Goal: Information Seeking & Learning: Learn about a topic

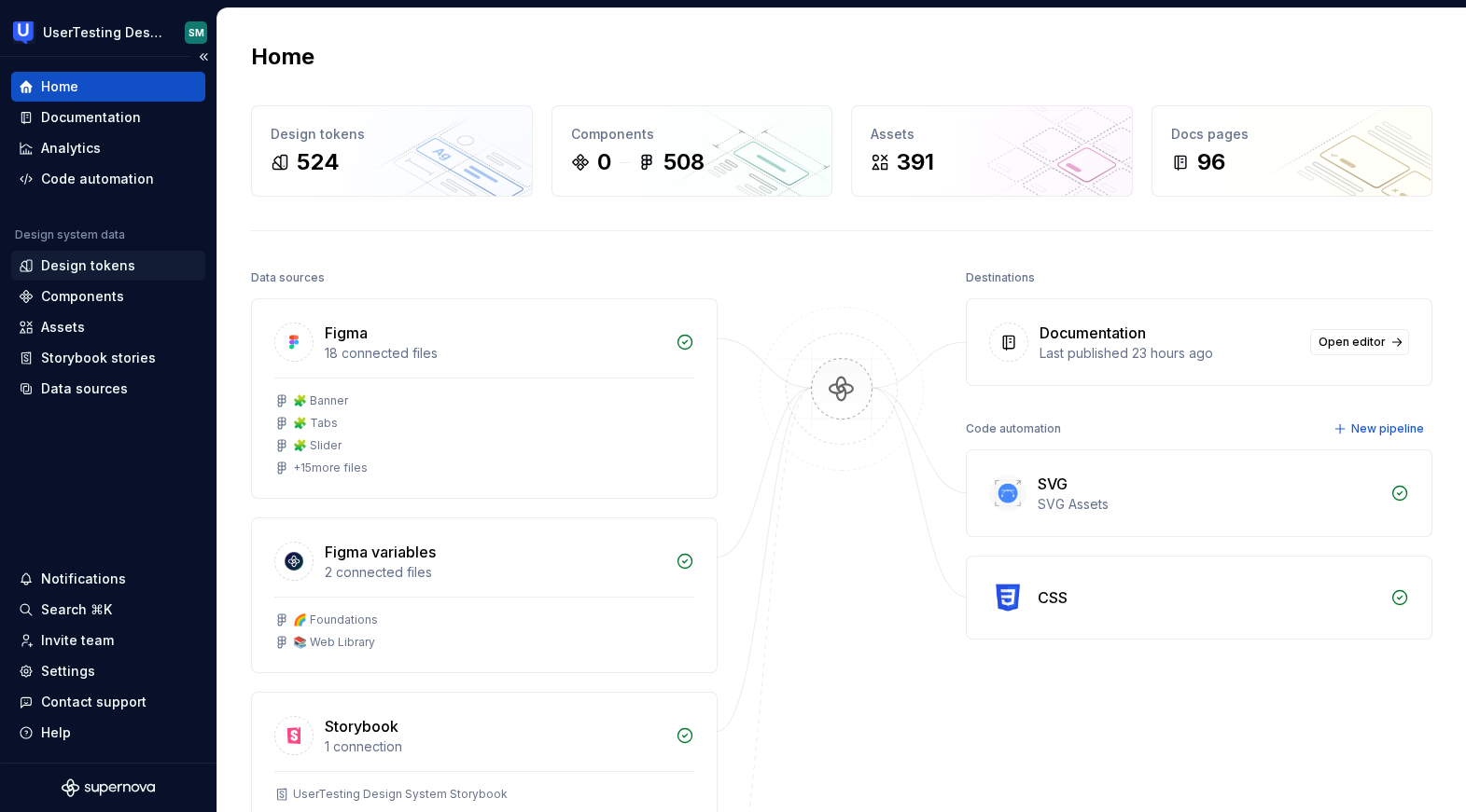
click at [113, 260] on div "Design tokens" at bounding box center [88, 267] width 95 height 19
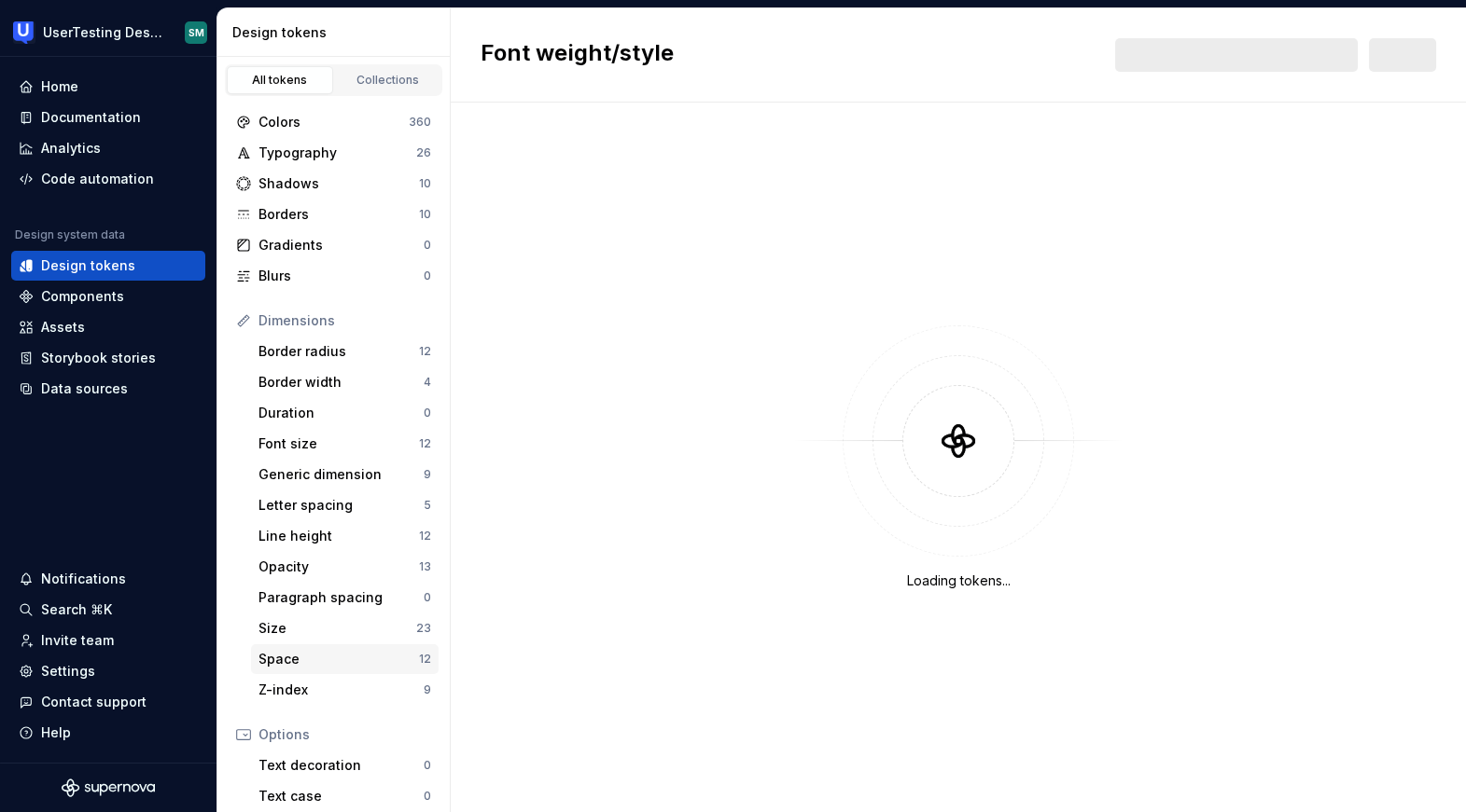
scroll to position [208, 0]
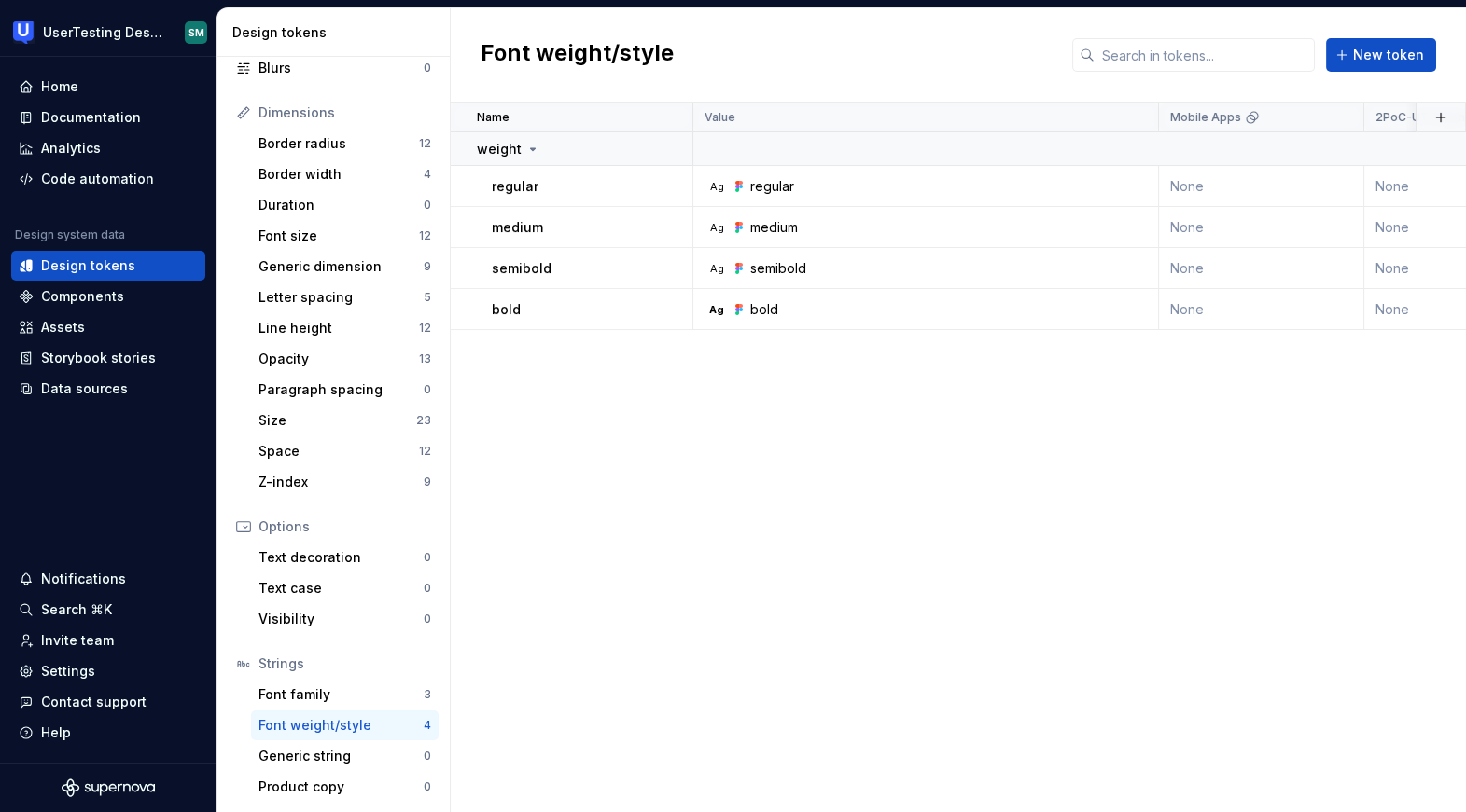
click at [342, 722] on div "Font weight/style" at bounding box center [340, 726] width 165 height 19
click at [77, 115] on div "Documentation" at bounding box center [91, 118] width 99 height 19
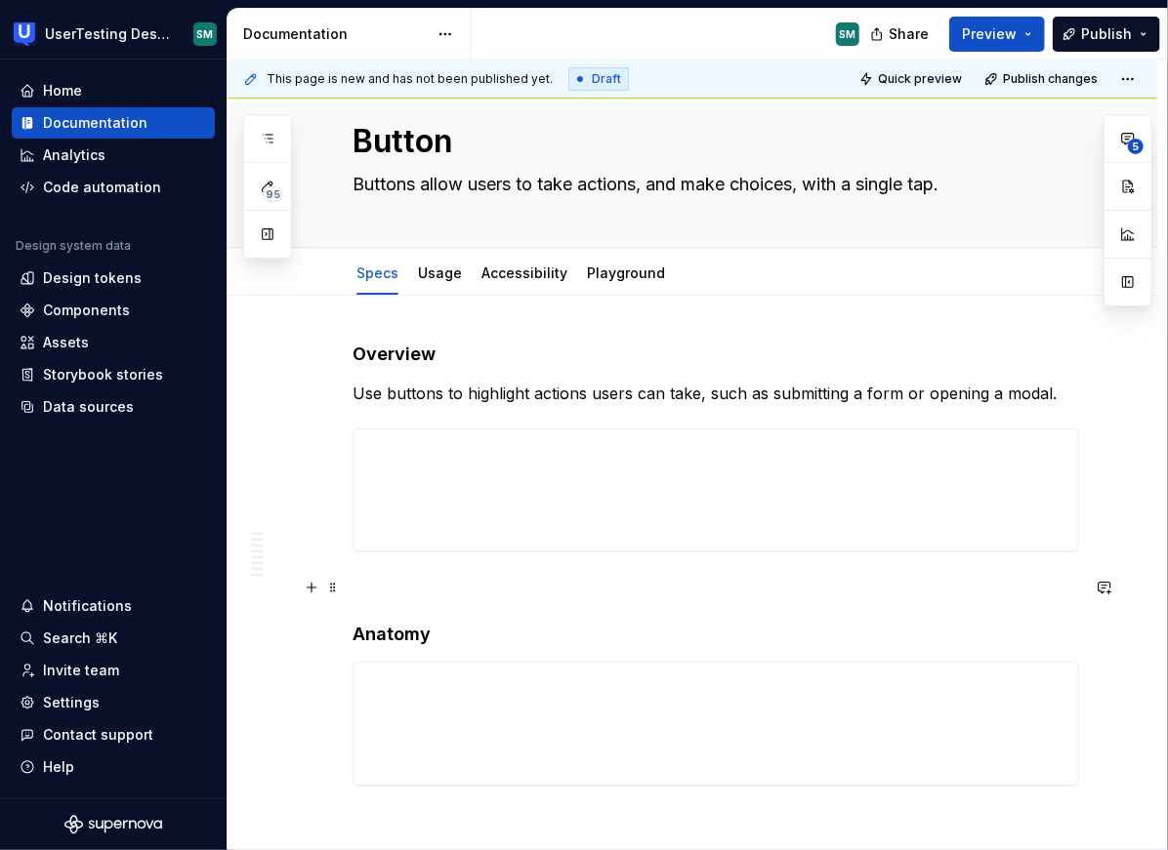
scroll to position [58, 0]
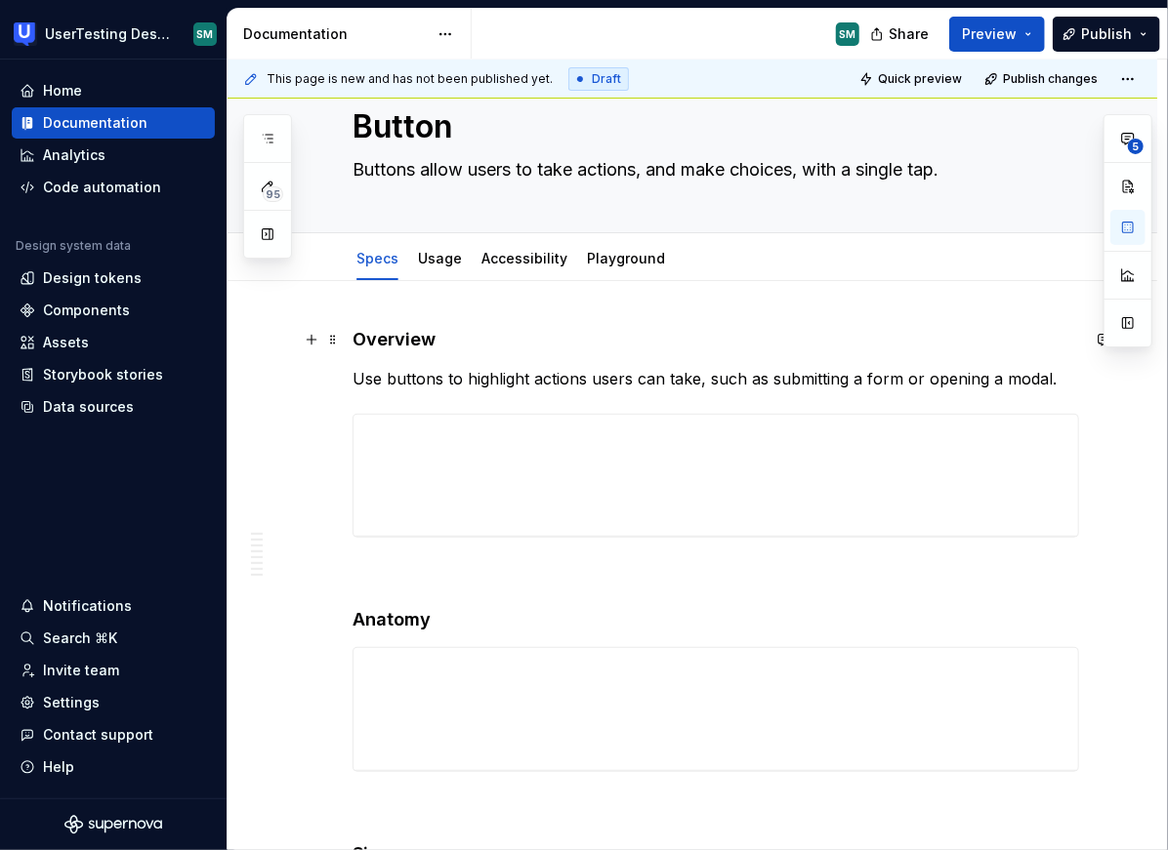
click at [874, 347] on h4 "Overview" at bounding box center [715, 339] width 726 height 23
click at [431, 264] on link "Usage" at bounding box center [440, 258] width 44 height 17
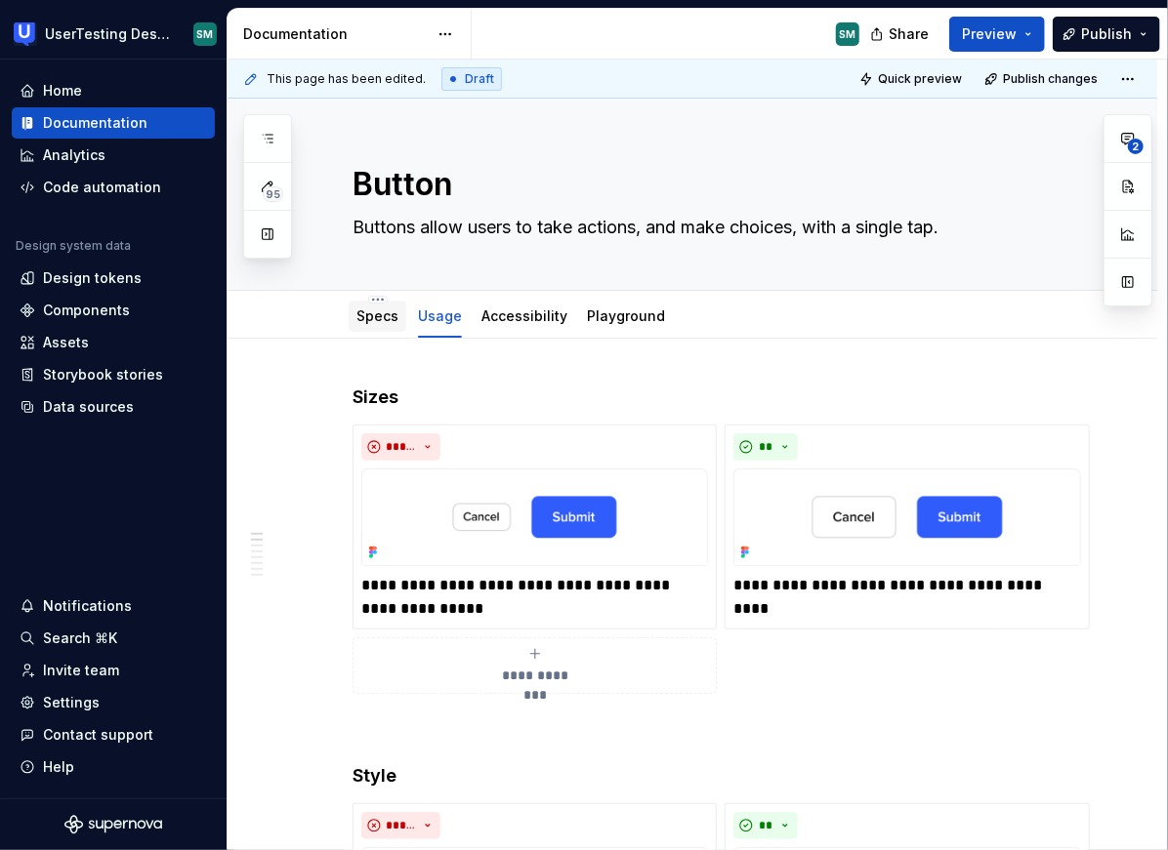
click at [371, 313] on link "Specs" at bounding box center [377, 316] width 42 height 17
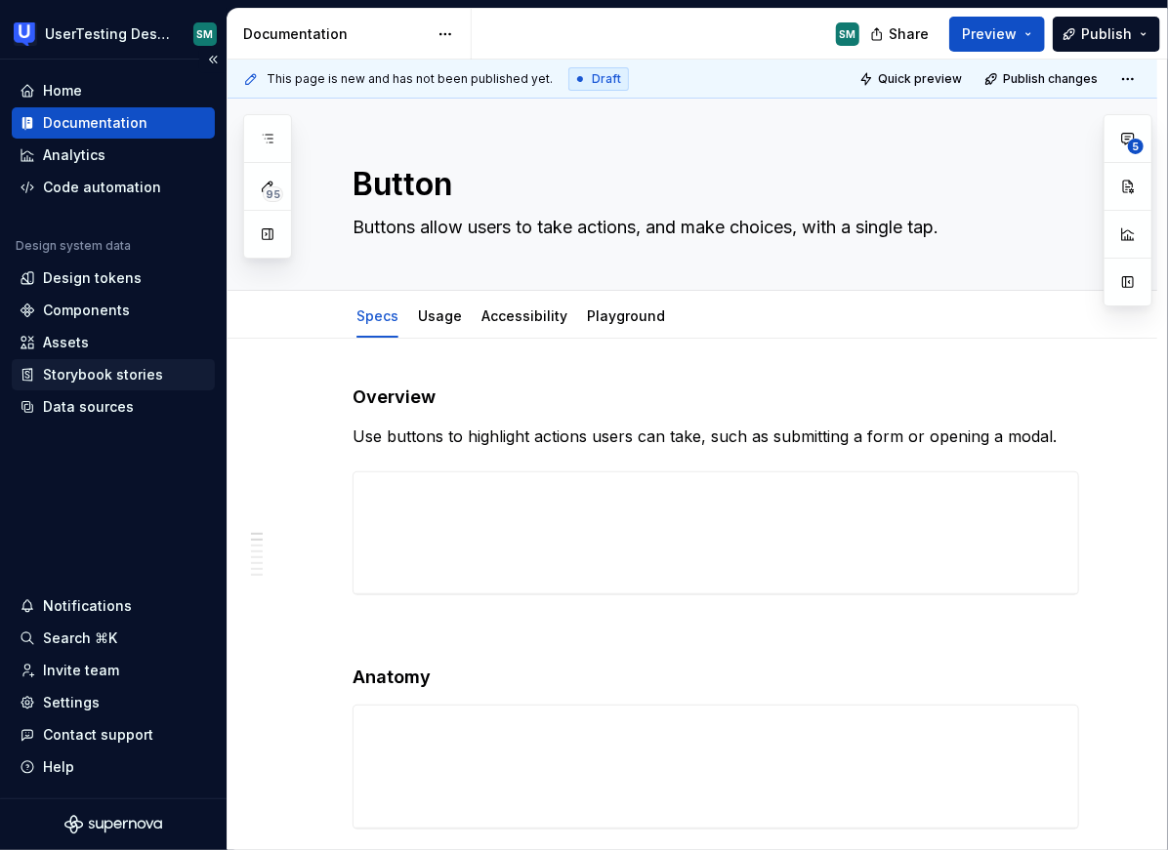
click at [110, 383] on div "Storybook stories" at bounding box center [103, 375] width 120 height 20
type textarea "*"
click at [128, 334] on div "Assets" at bounding box center [113, 343] width 187 height 20
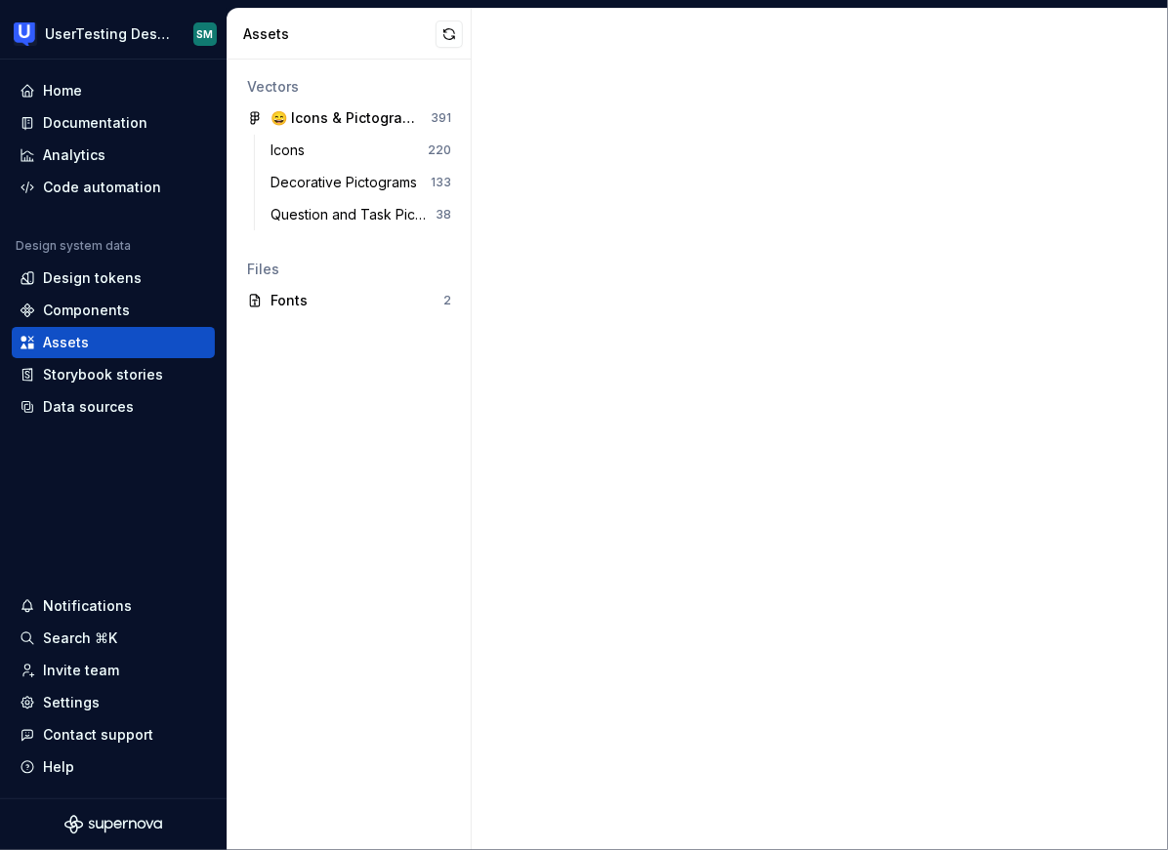
click at [319, 412] on div "Vectors 😄 Icons & Pictograms V2 391 Icons 220 Decorative Pictograms 133 Questio…" at bounding box center [348, 455] width 243 height 791
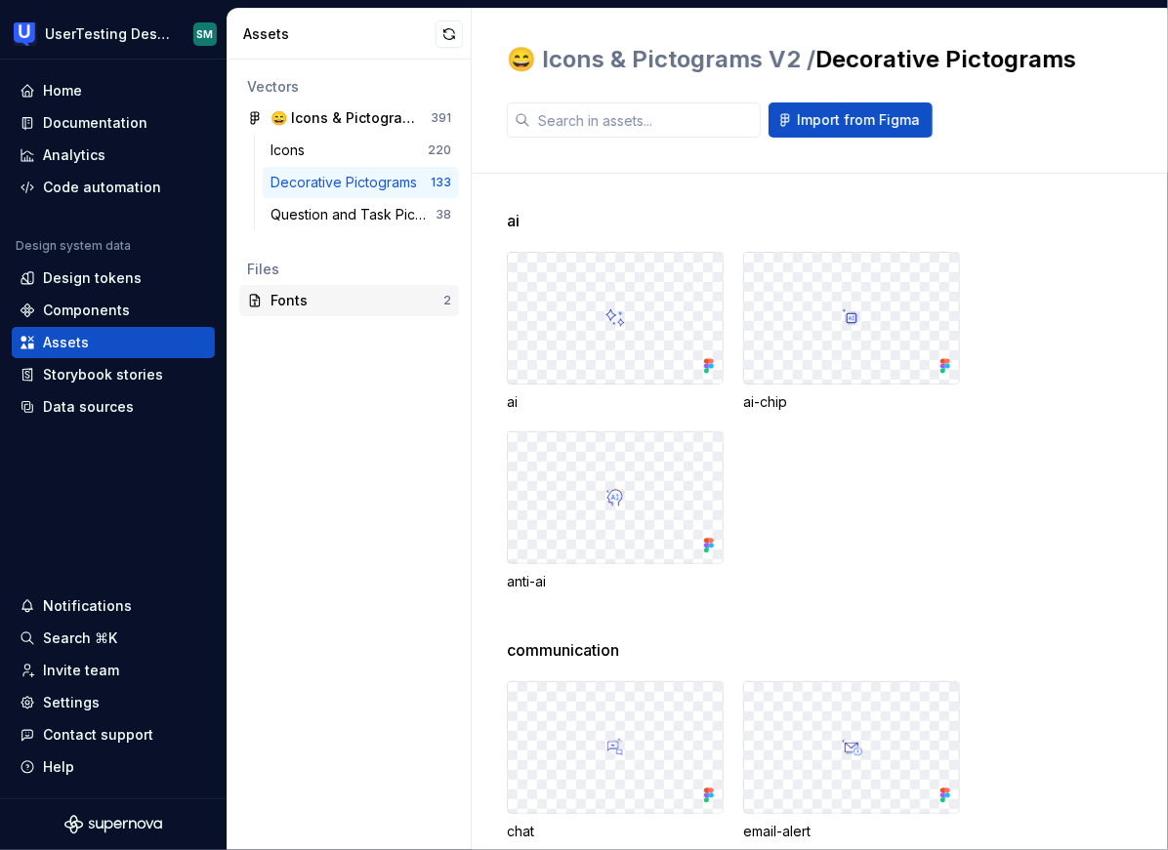
click at [291, 297] on div "Fonts" at bounding box center [356, 301] width 173 height 20
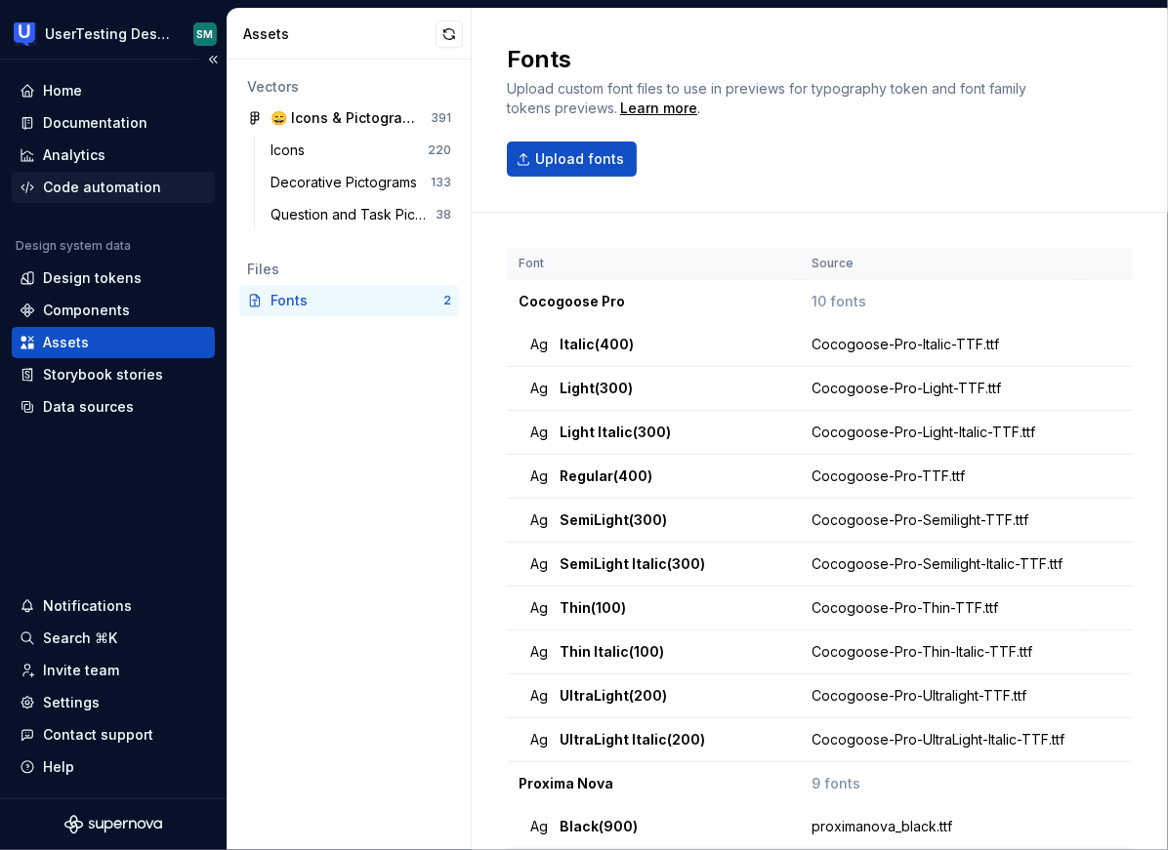
click at [127, 186] on div "Code automation" at bounding box center [102, 188] width 118 height 20
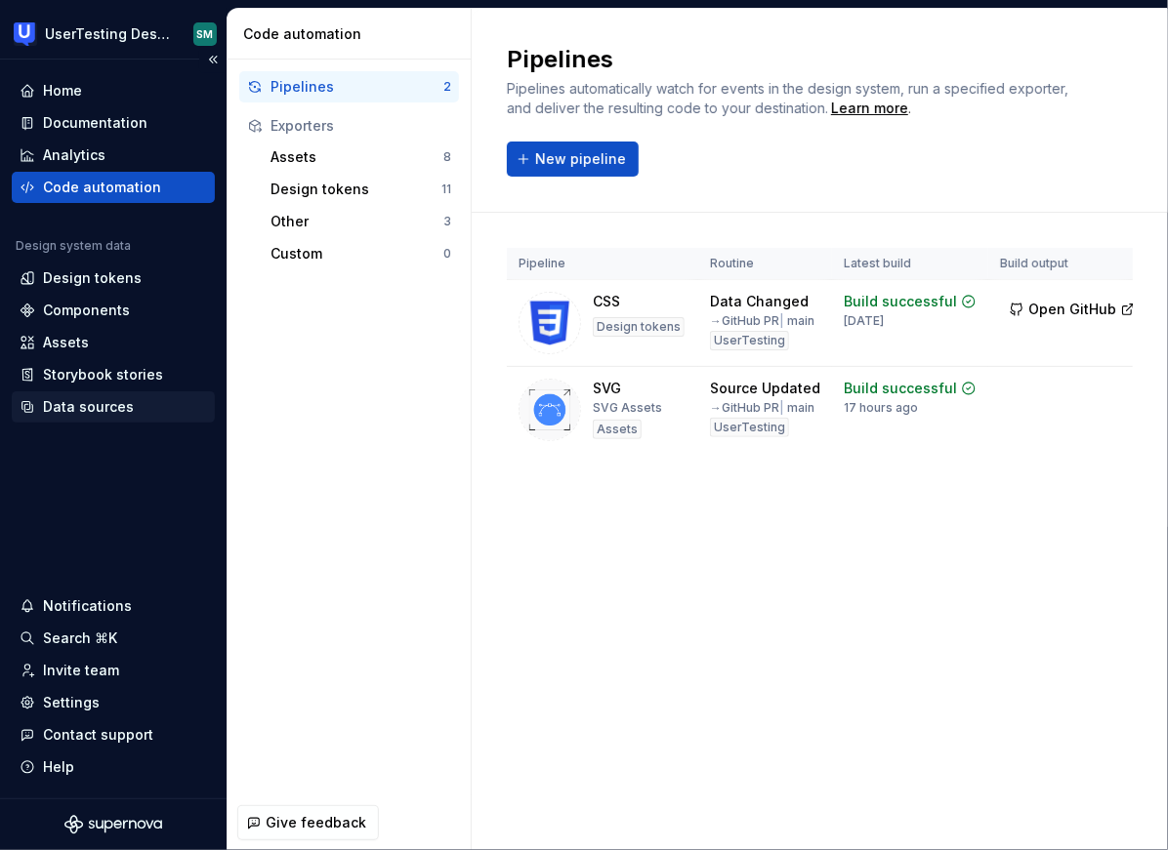
click at [120, 408] on div "Data sources" at bounding box center [88, 407] width 91 height 20
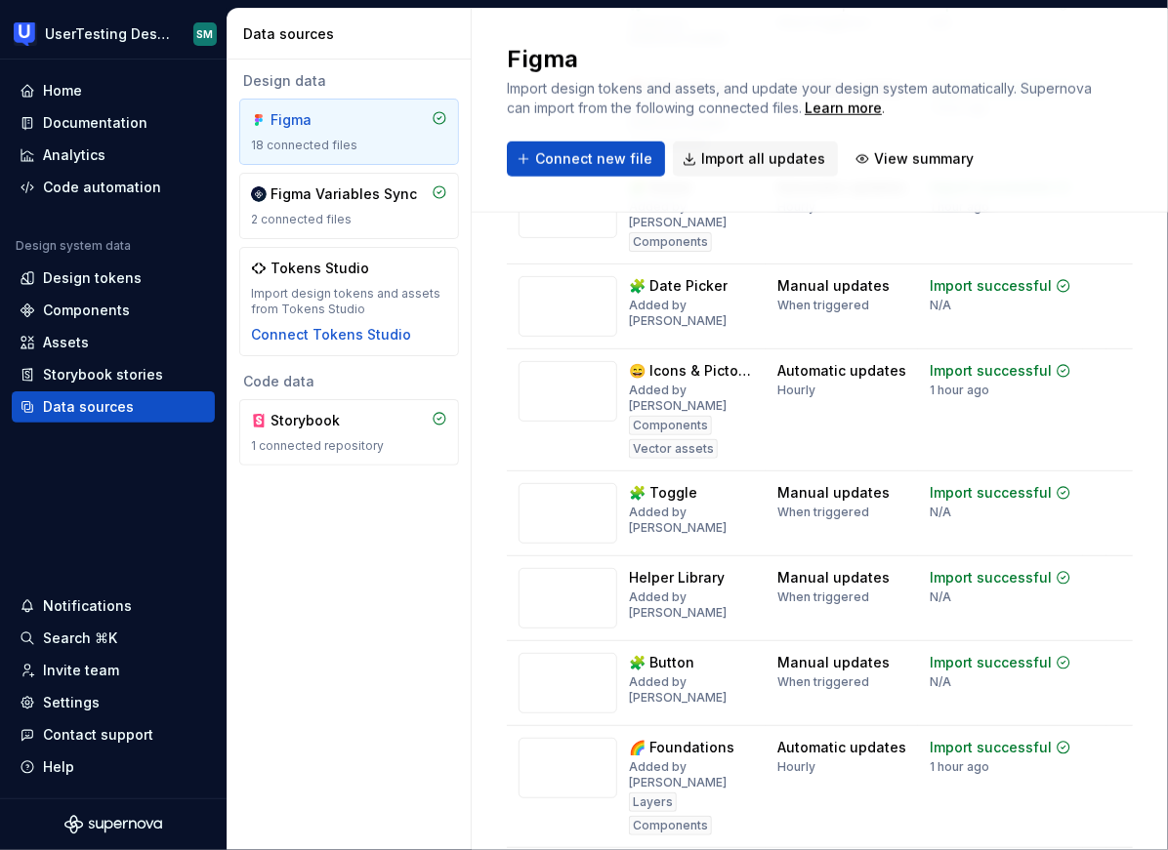
scroll to position [1087, 0]
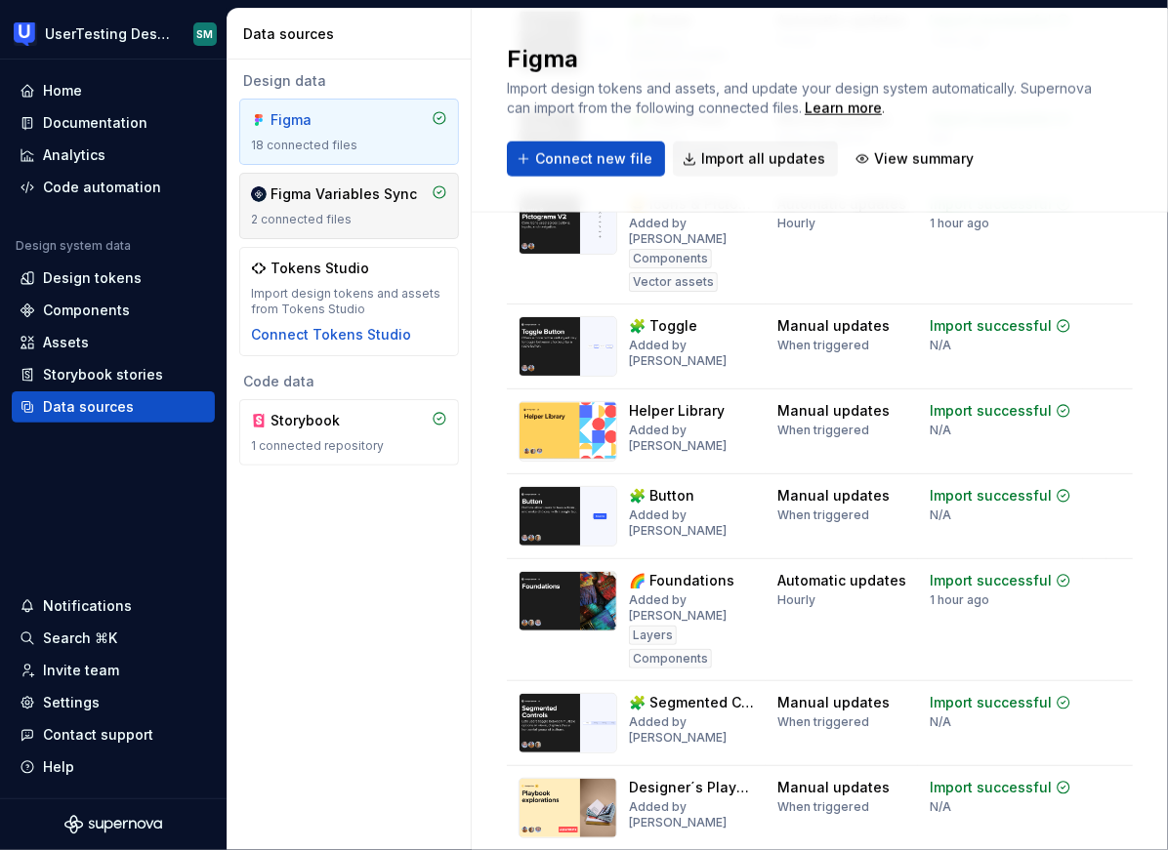
click at [370, 216] on div "2 connected files" at bounding box center [349, 220] width 196 height 16
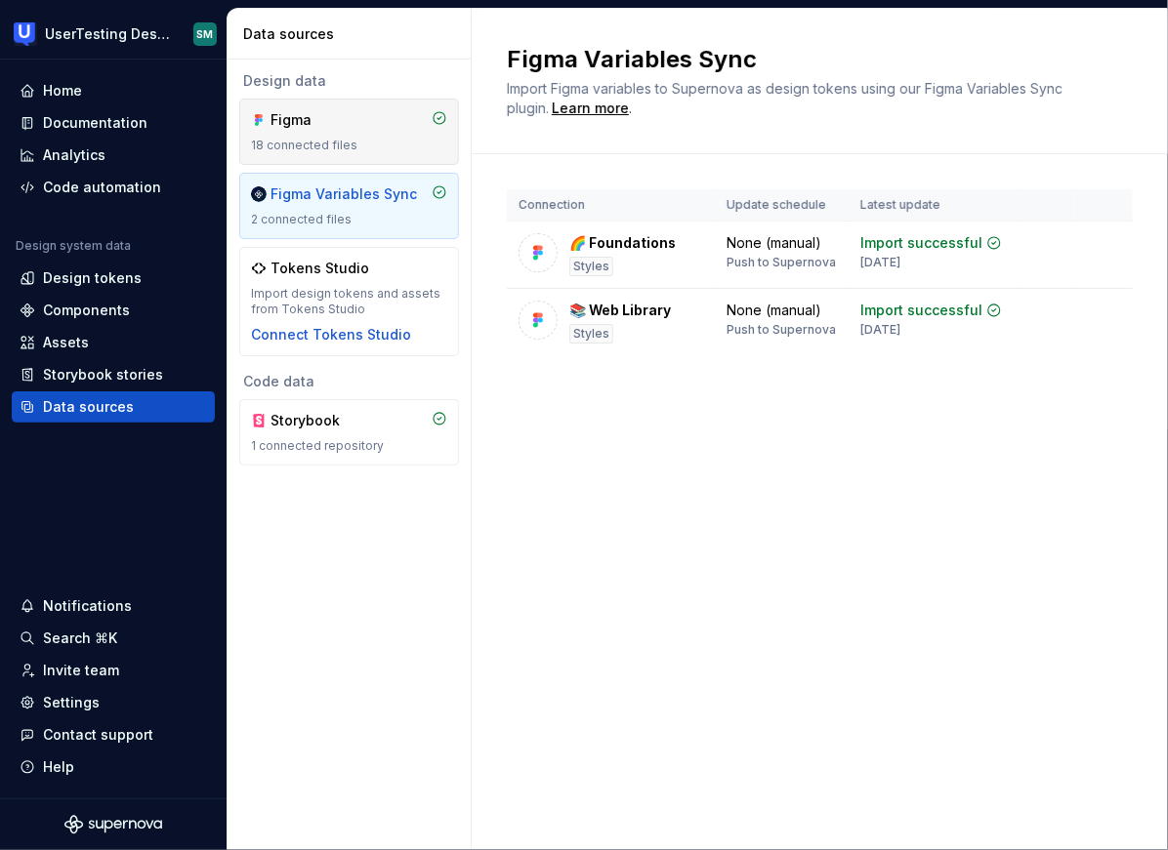
click at [354, 140] on div "18 connected files" at bounding box center [349, 146] width 196 height 16
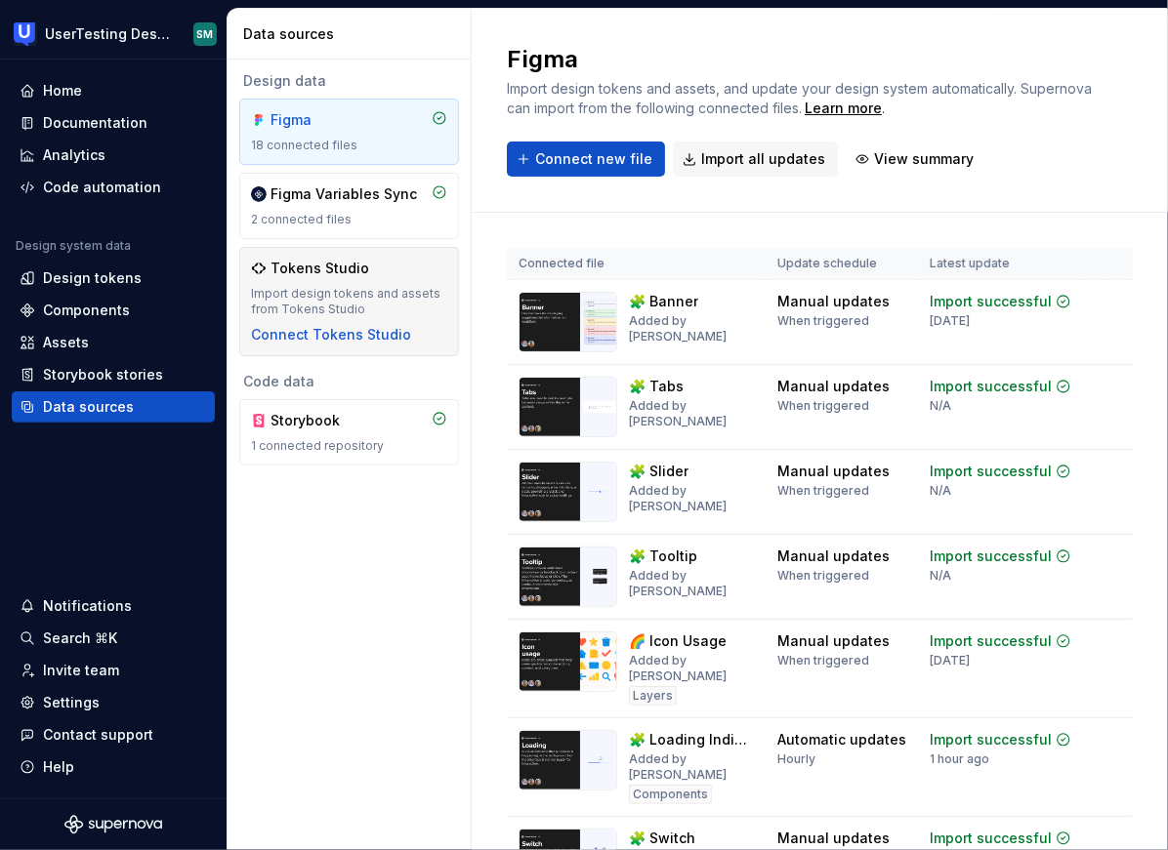
click at [392, 278] on div "Tokens Studio Import design tokens and assets from Tokens Studio Connect Tokens…" at bounding box center [349, 302] width 196 height 86
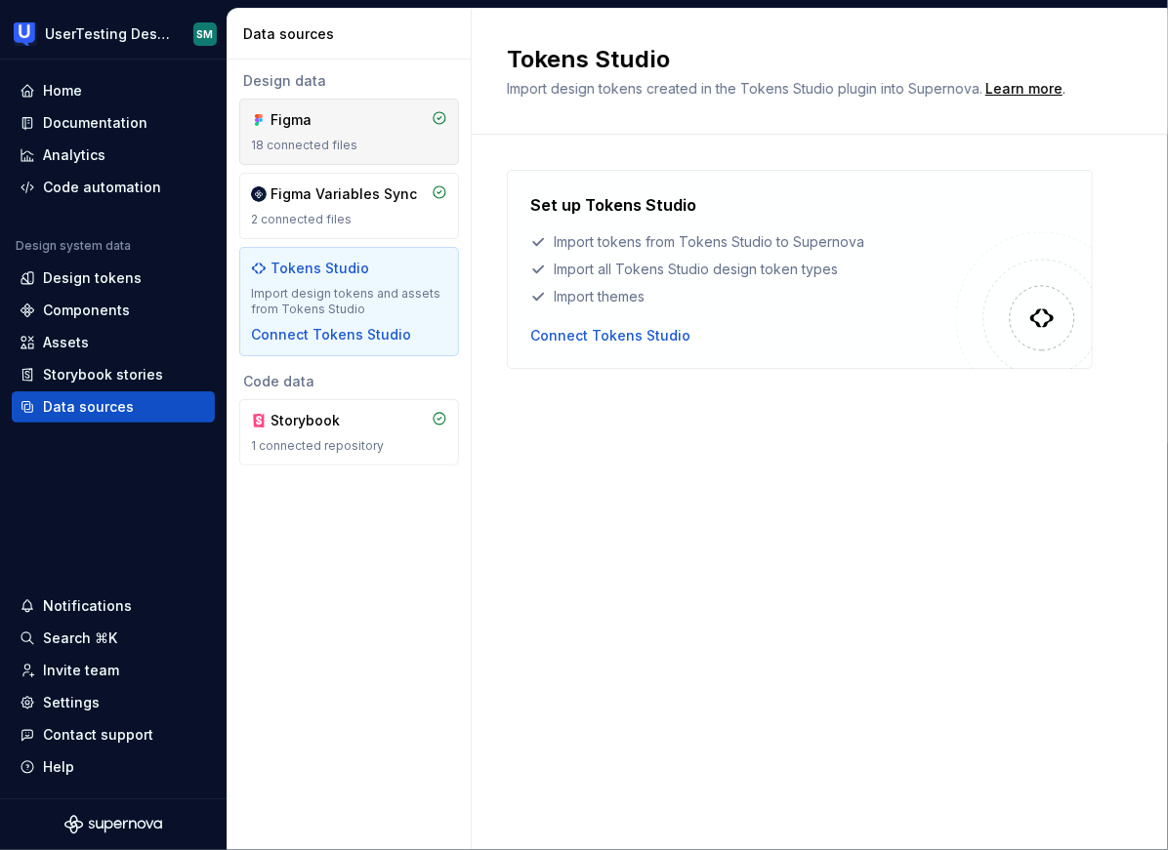
click at [357, 135] on div "Figma 18 connected files" at bounding box center [349, 131] width 196 height 43
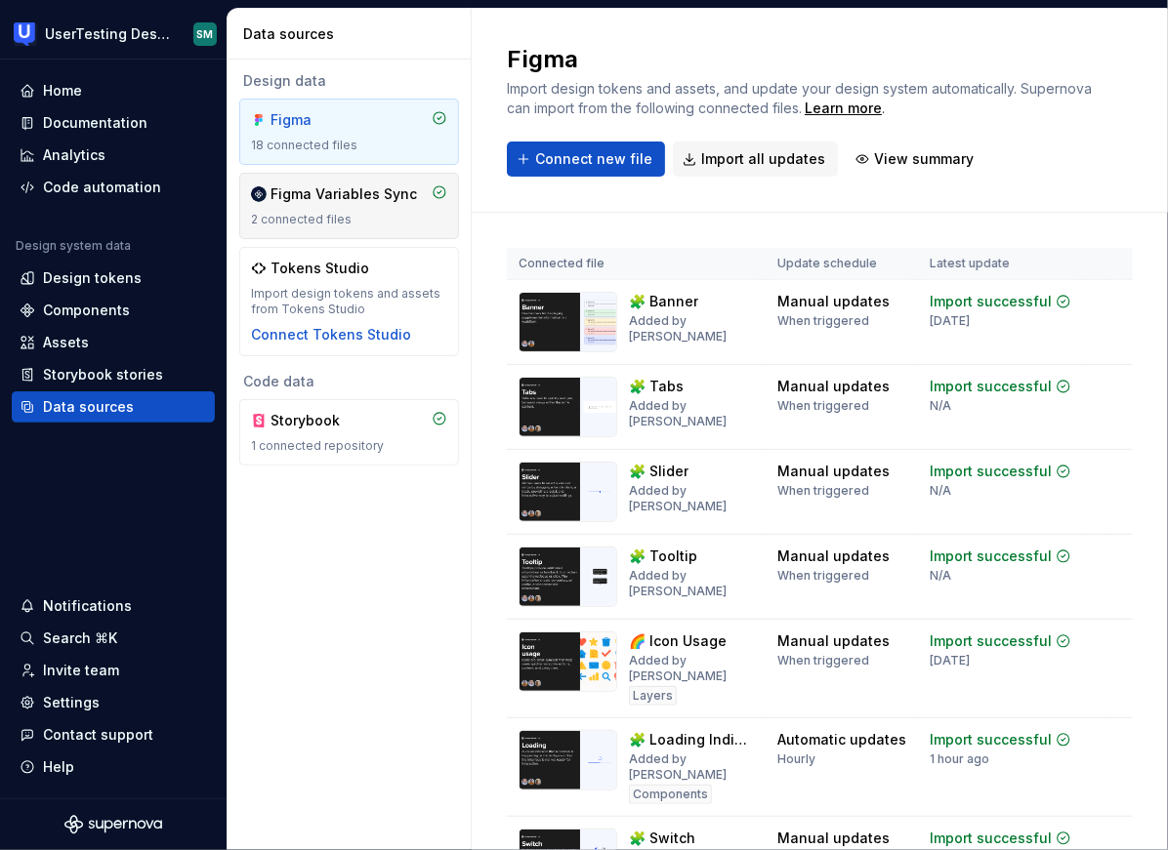
click at [356, 221] on div "2 connected files" at bounding box center [349, 220] width 196 height 16
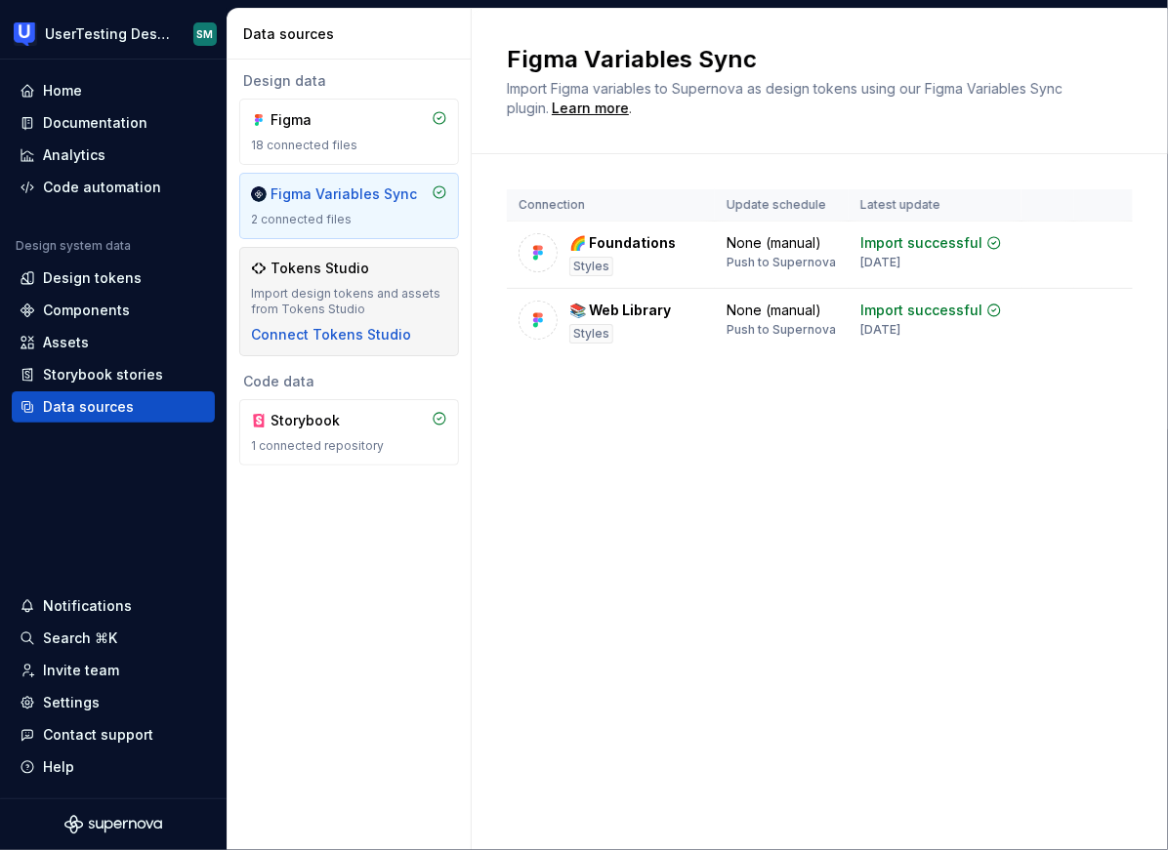
click at [387, 273] on div "Tokens Studio" at bounding box center [349, 269] width 196 height 20
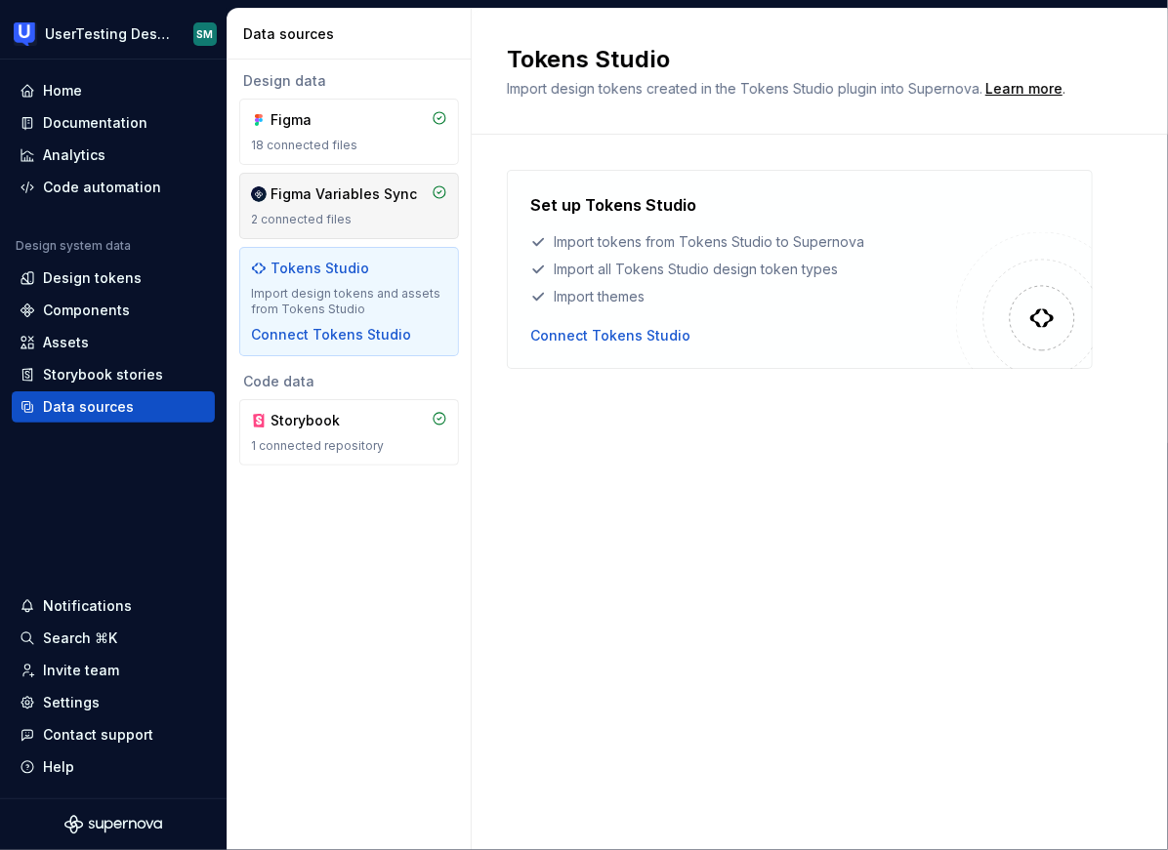
click at [393, 209] on div "Figma Variables Sync 2 connected files" at bounding box center [349, 206] width 196 height 43
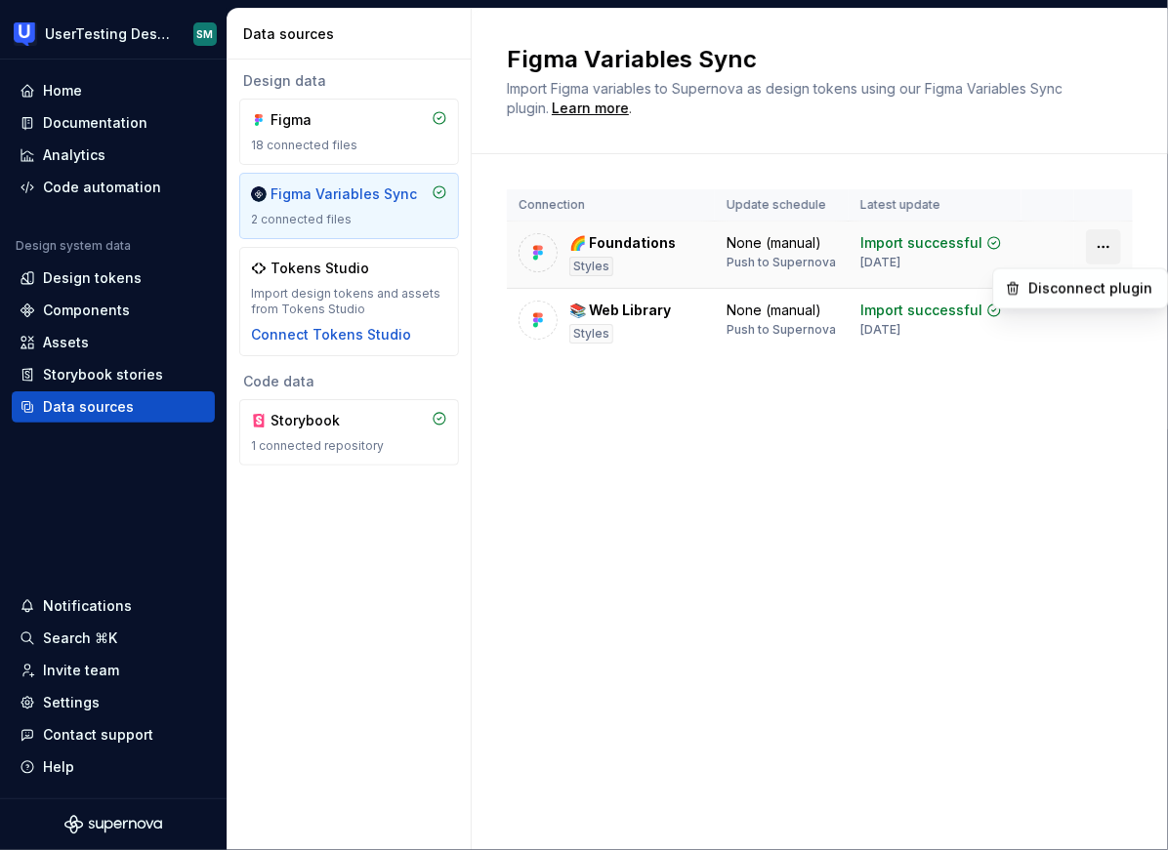
click at [1100, 251] on html "UserTesting Design System SM Home Documentation Analytics Code automation Desig…" at bounding box center [584, 425] width 1168 height 850
click at [821, 432] on html "UserTesting Design System SM Home Documentation Analytics Code automation Desig…" at bounding box center [584, 425] width 1168 height 850
click at [148, 345] on div "Assets" at bounding box center [113, 343] width 187 height 20
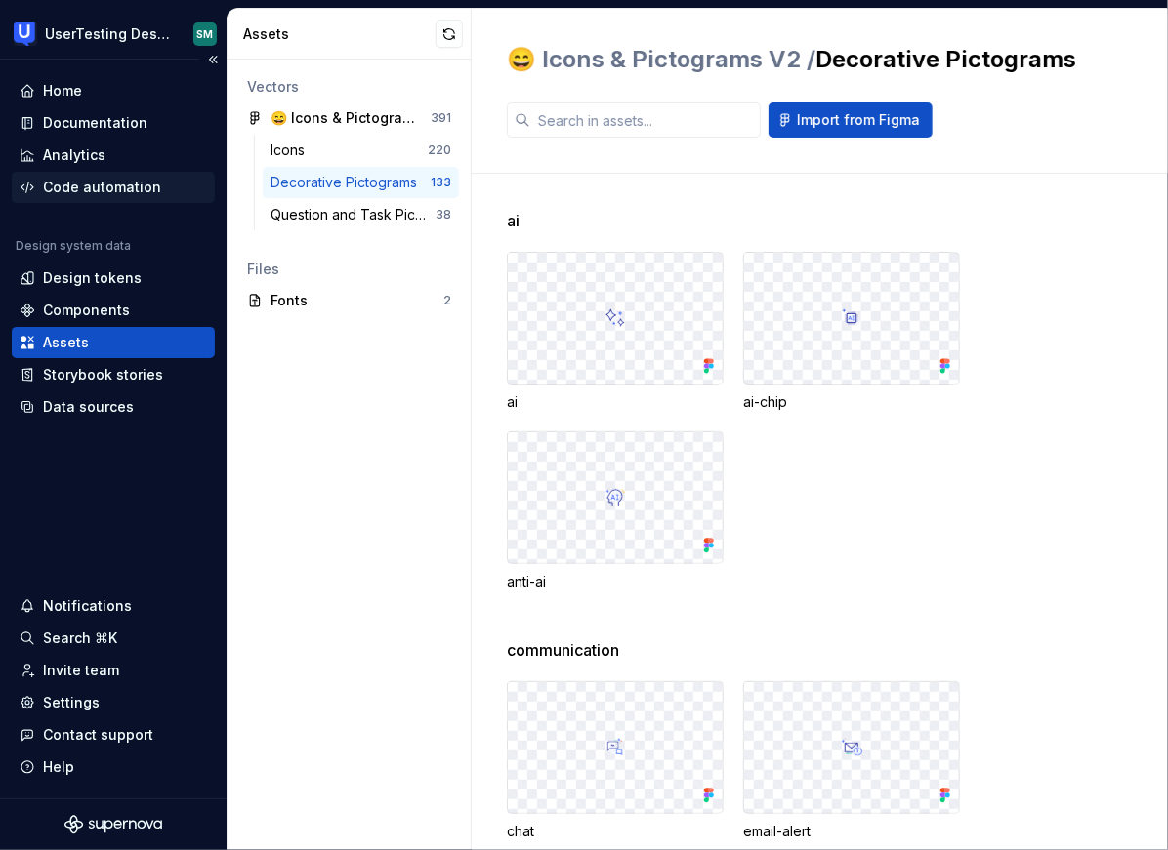
click at [132, 186] on div "Code automation" at bounding box center [102, 188] width 118 height 20
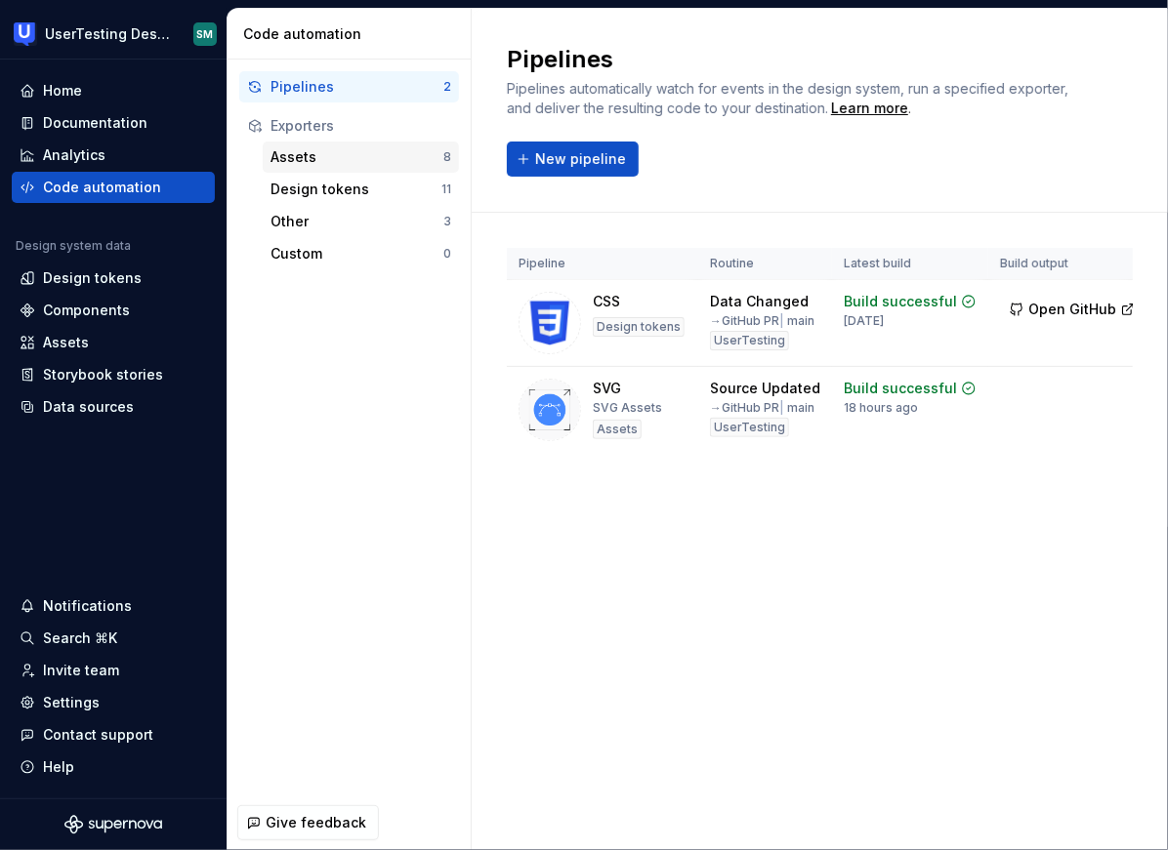
click at [351, 156] on div "Assets" at bounding box center [356, 157] width 173 height 20
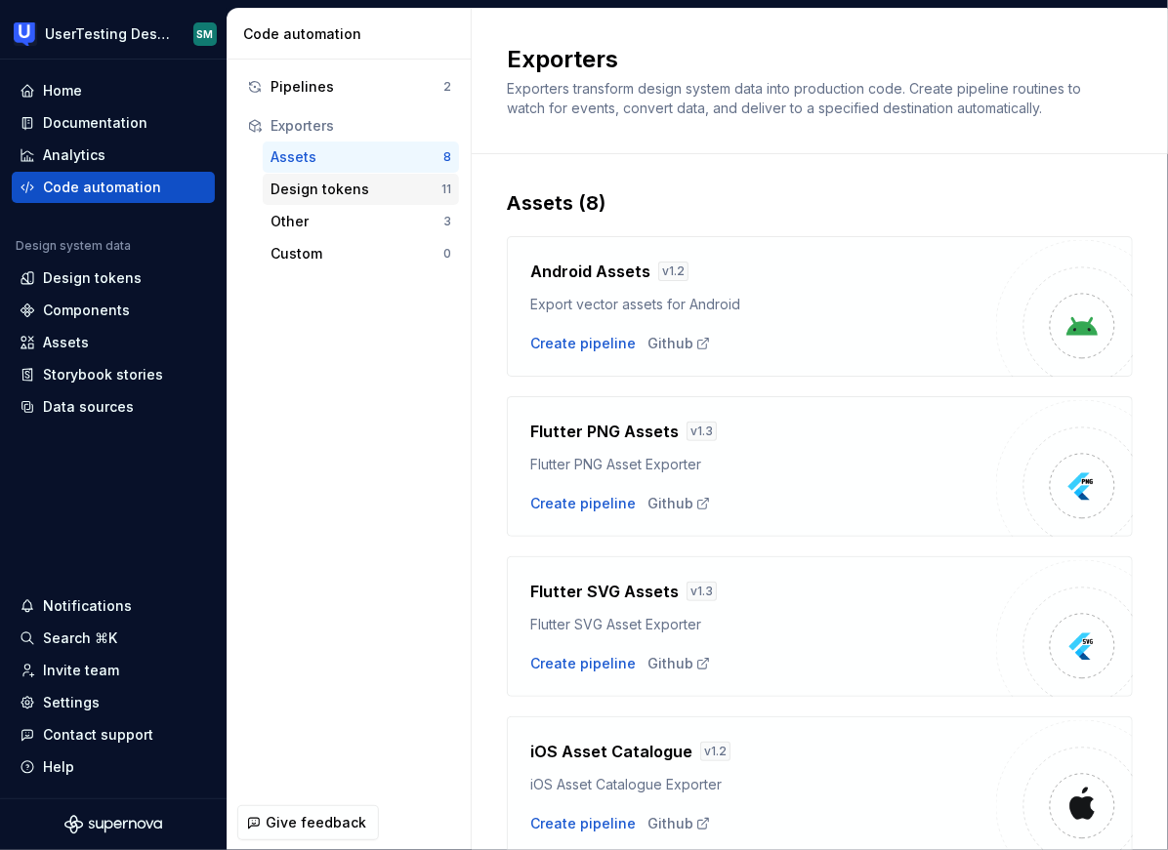
click at [363, 186] on div "Design tokens" at bounding box center [355, 190] width 171 height 20
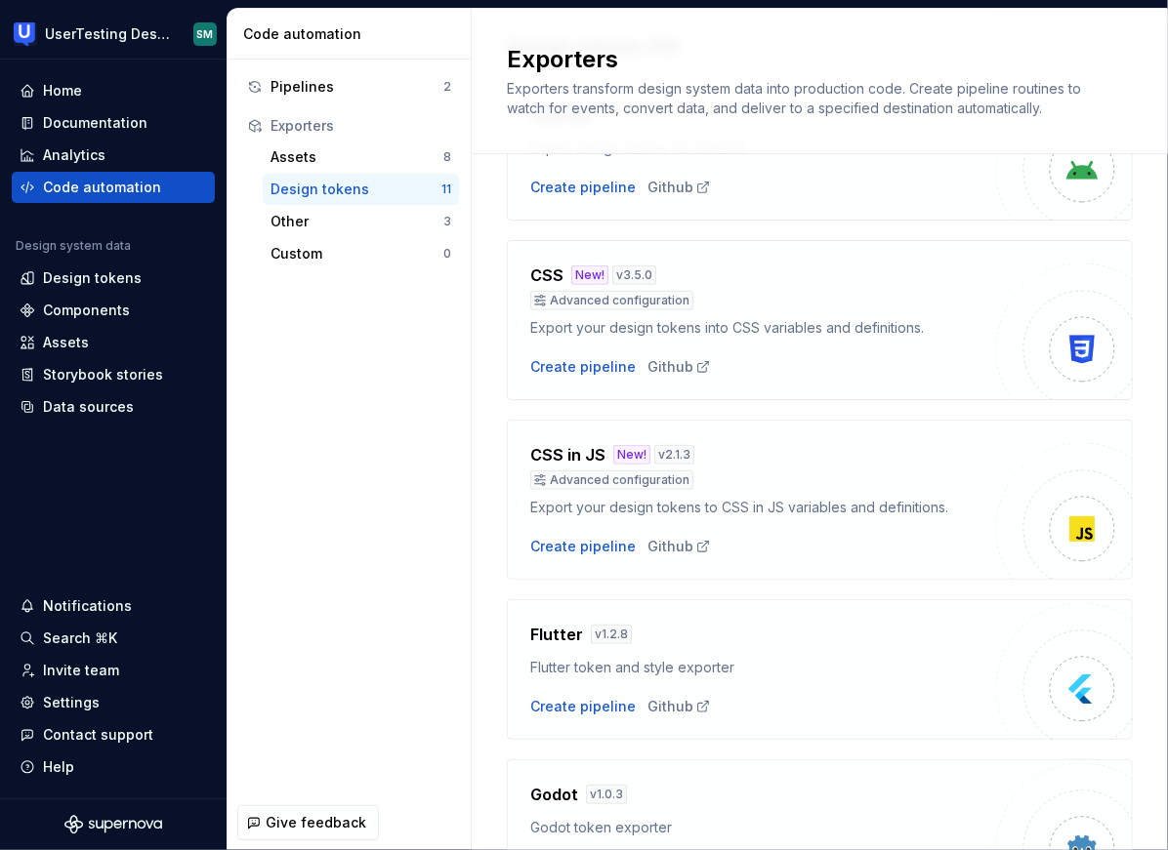
scroll to position [159, 0]
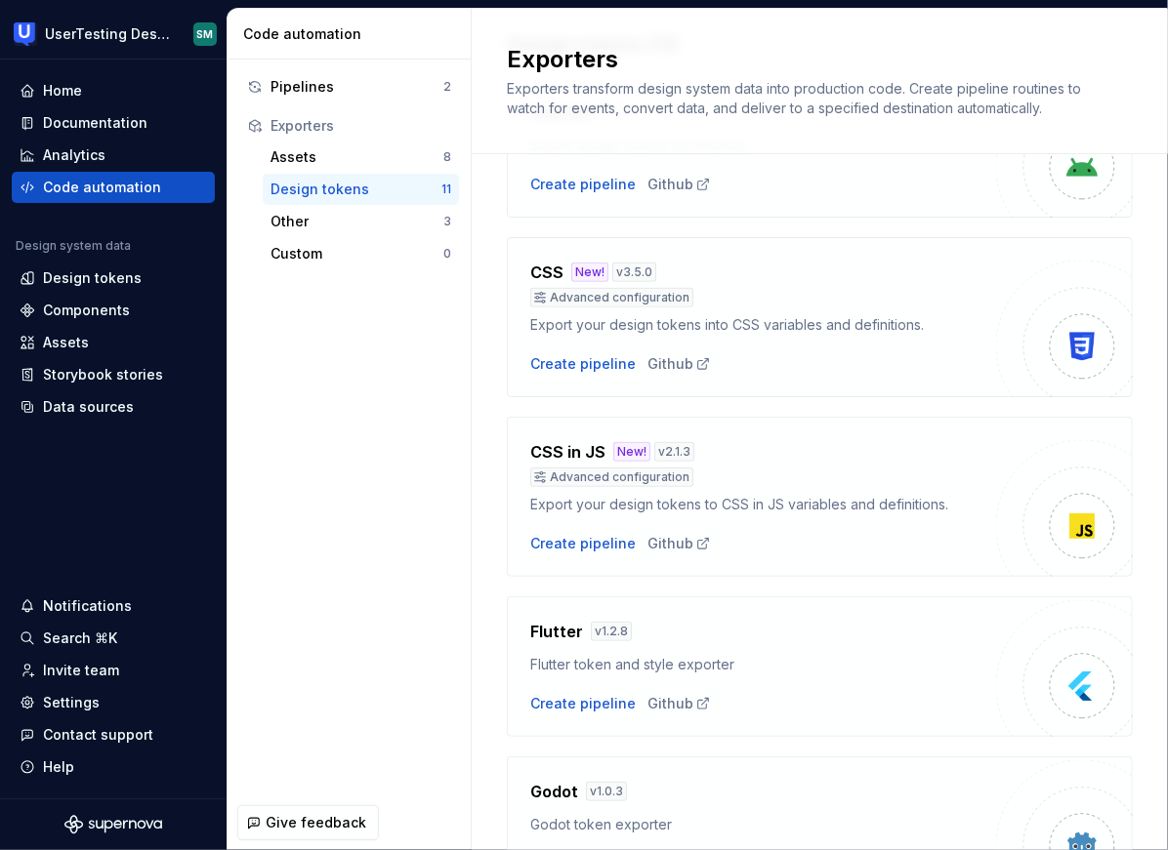
click at [1067, 349] on img at bounding box center [1081, 346] width 39 height 39
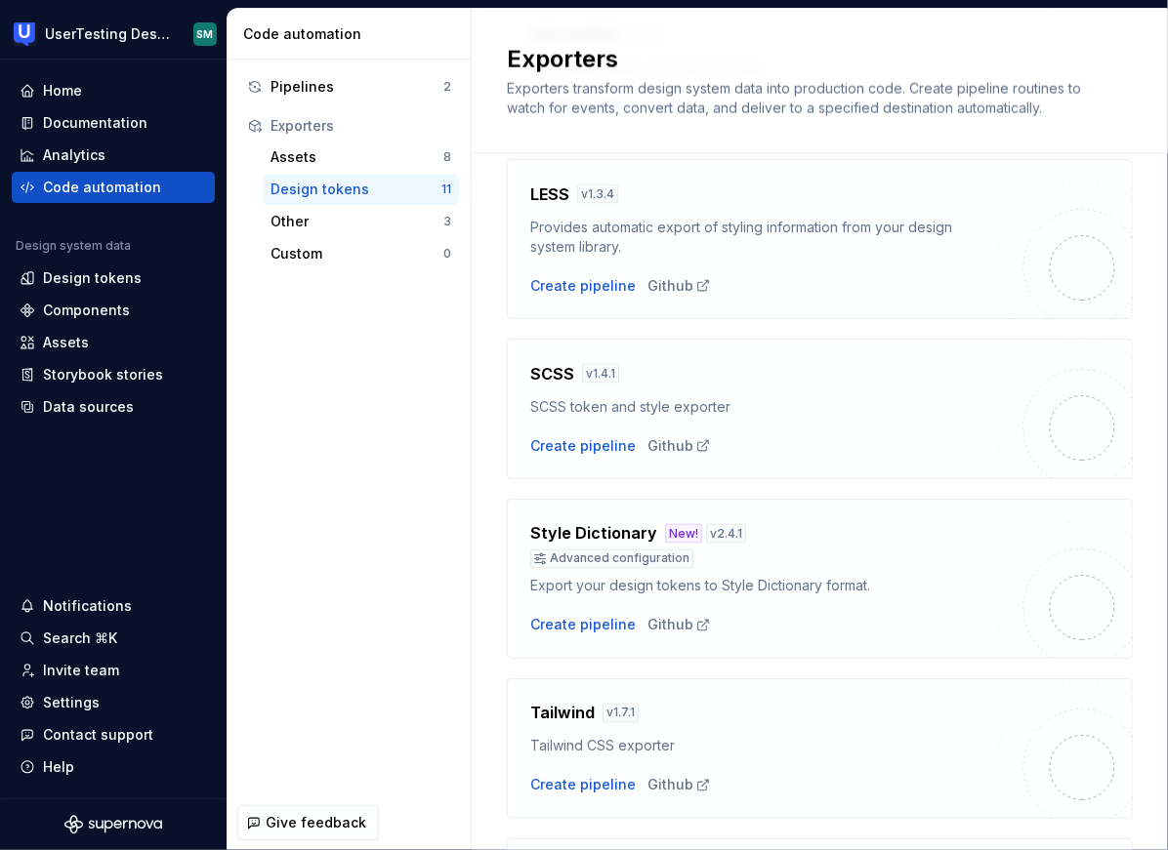
scroll to position [1299, 0]
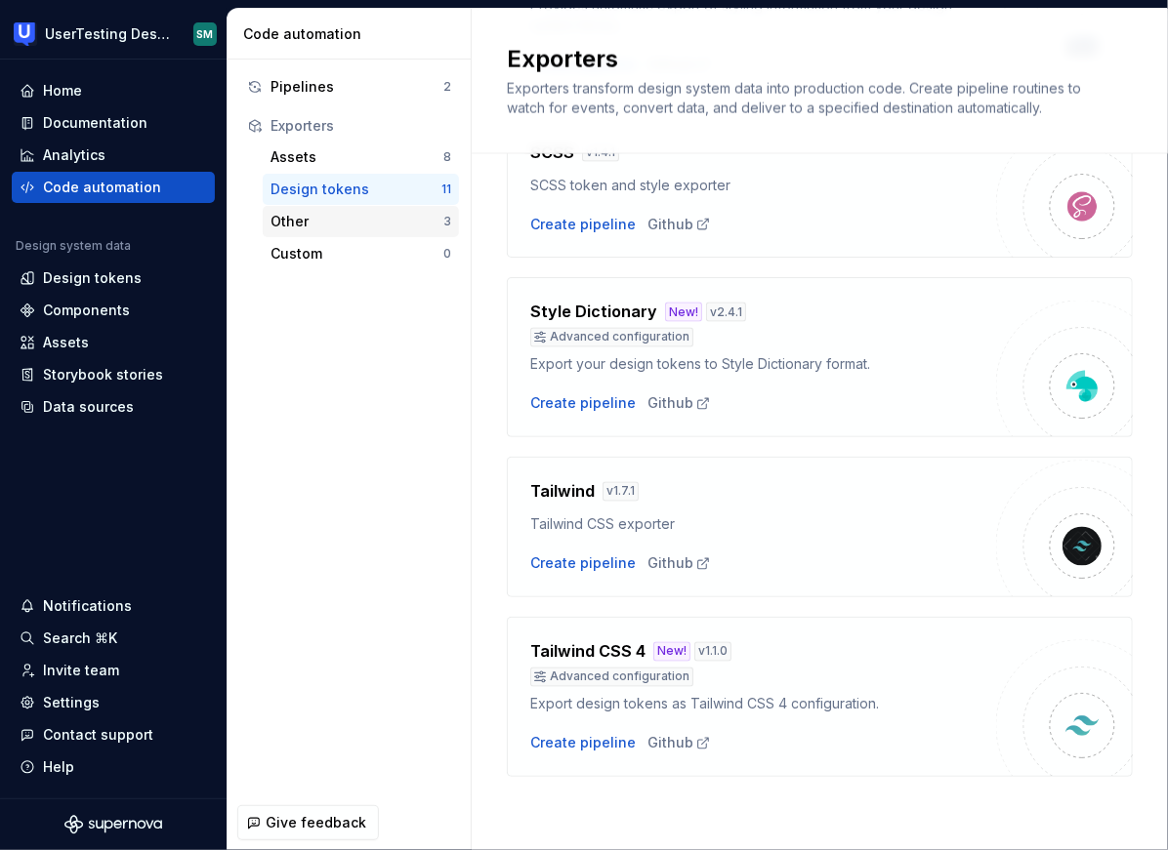
click at [332, 223] on div "Other" at bounding box center [356, 222] width 173 height 20
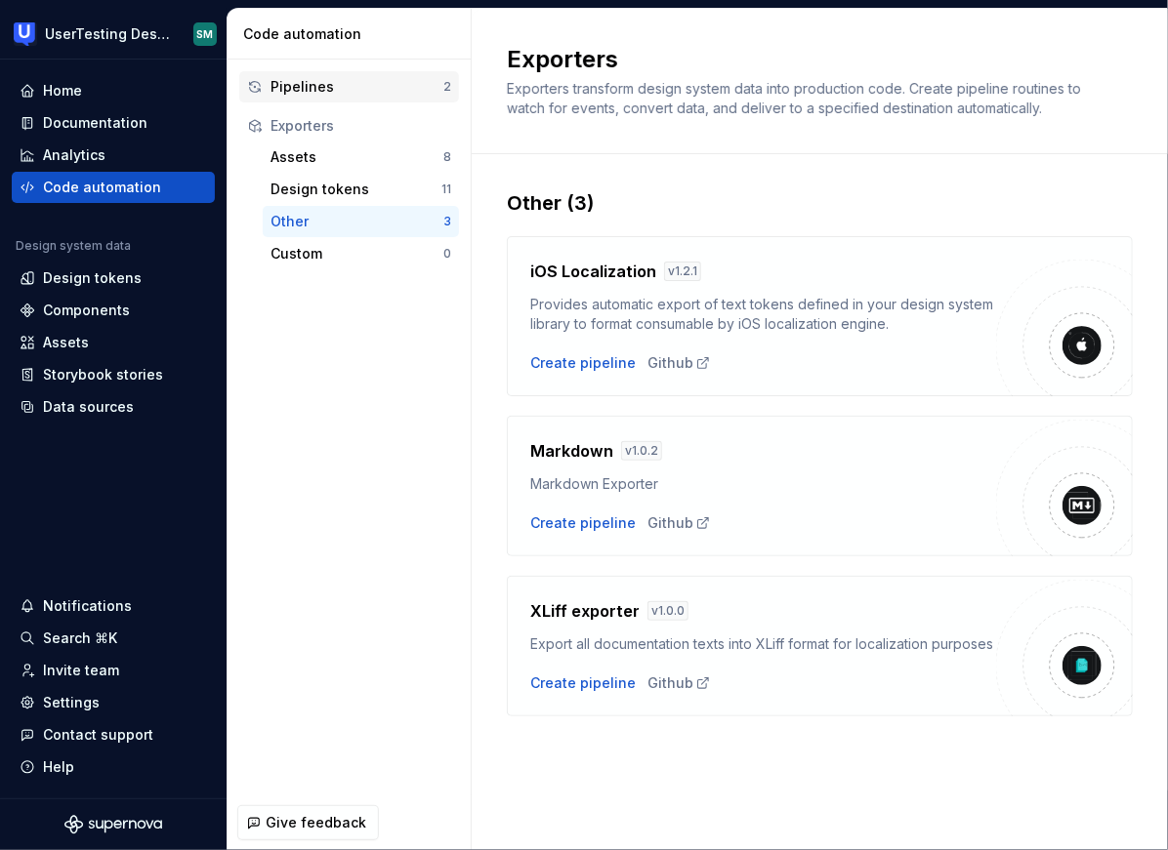
click at [363, 89] on div "Pipelines" at bounding box center [356, 87] width 173 height 20
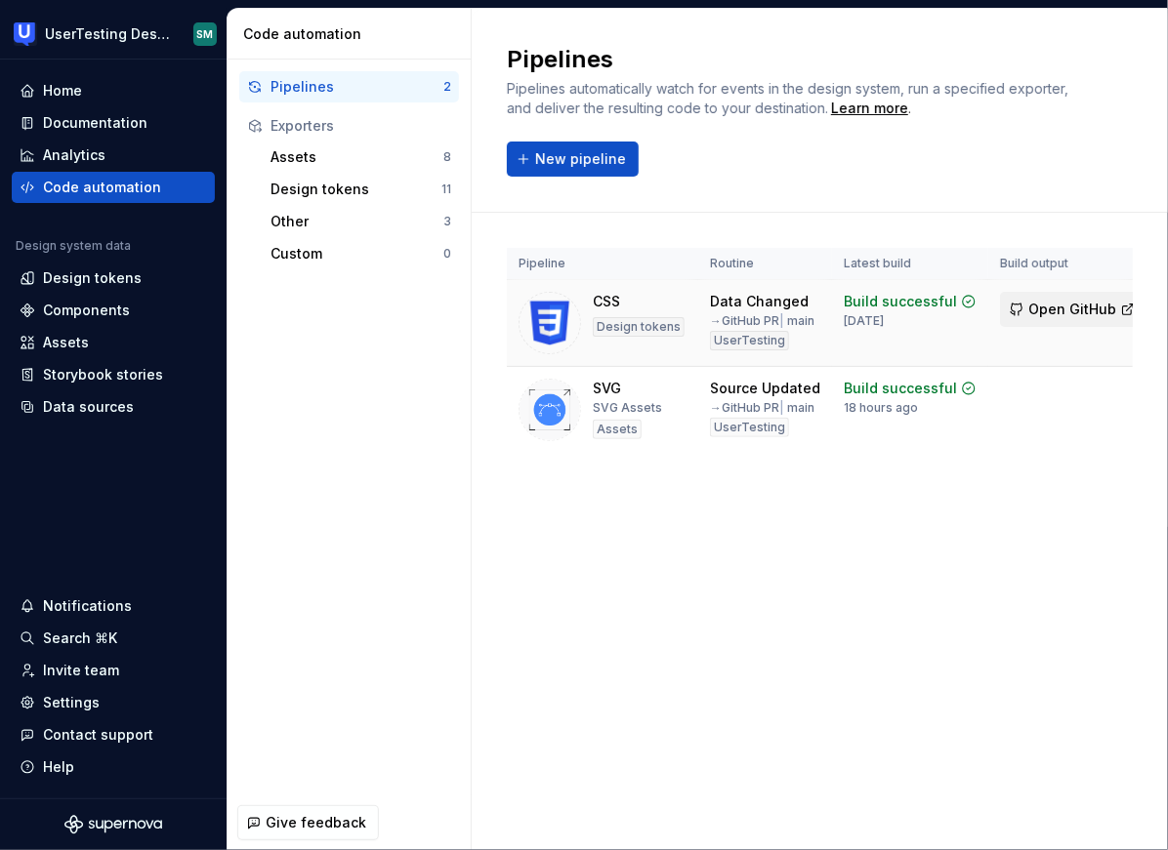
click at [1057, 296] on button "Open GitHub" at bounding box center [1072, 309] width 145 height 35
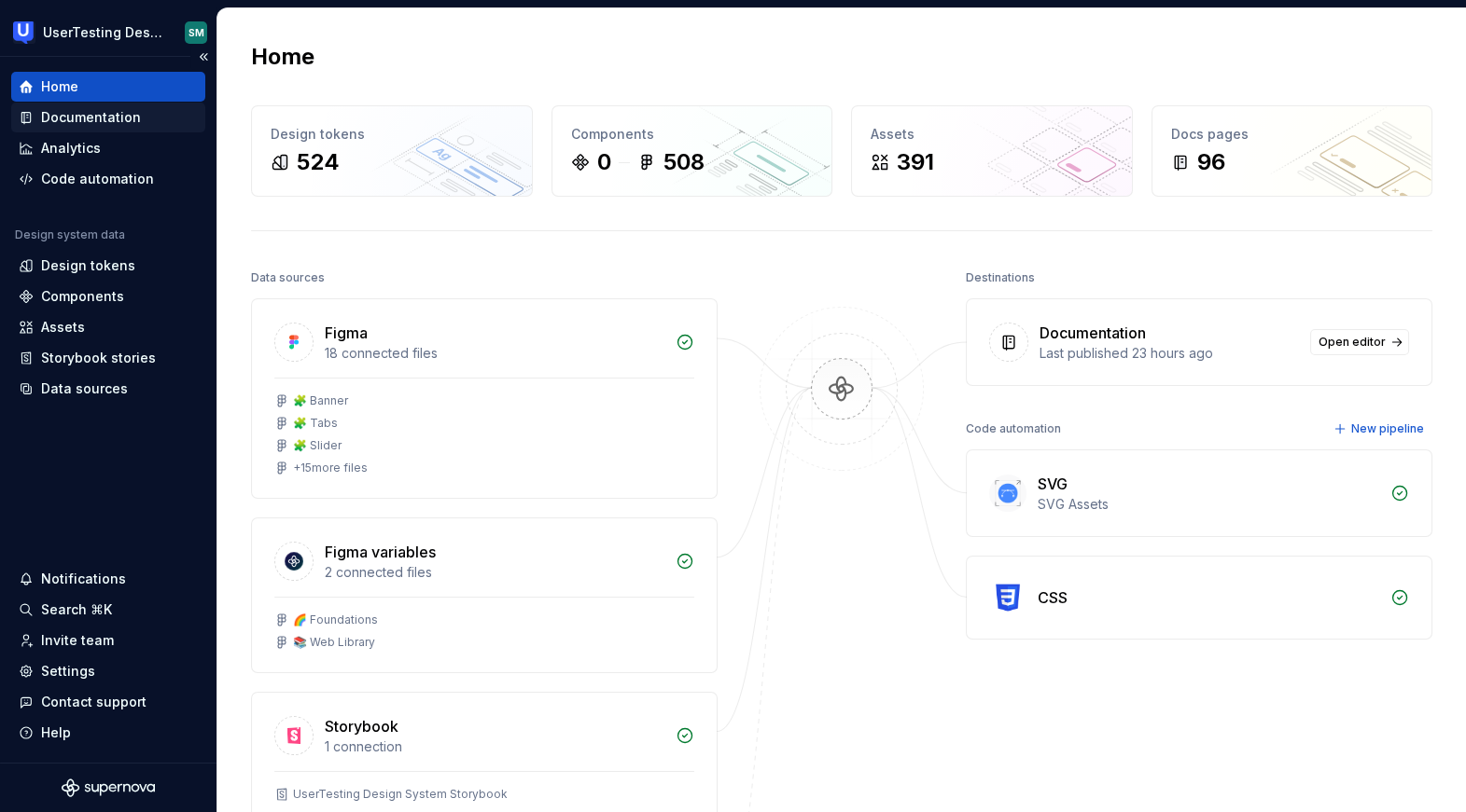
click at [91, 112] on div "Documentation" at bounding box center [91, 118] width 99 height 19
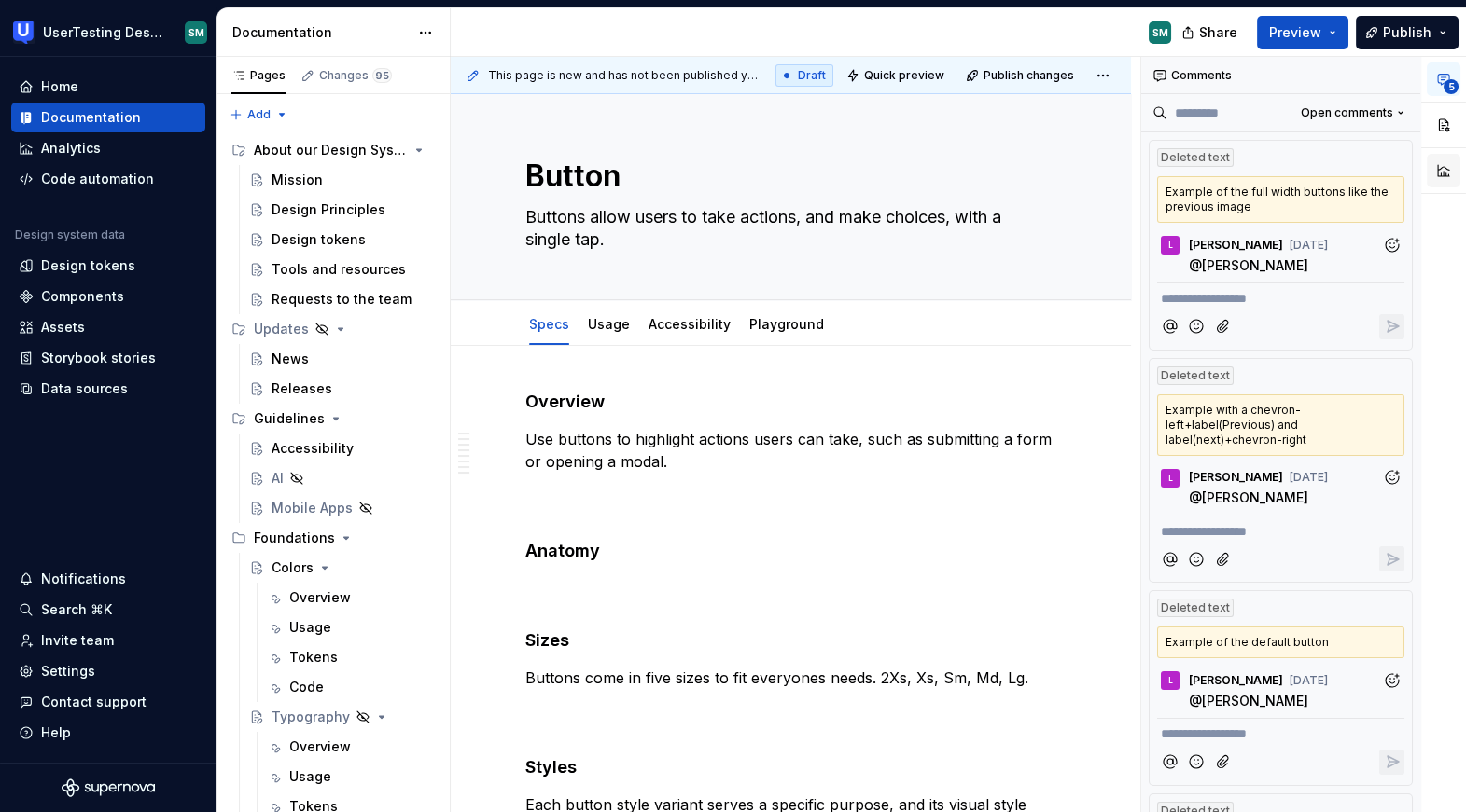
click at [1436, 179] on button "button" at bounding box center [1443, 170] width 33 height 33
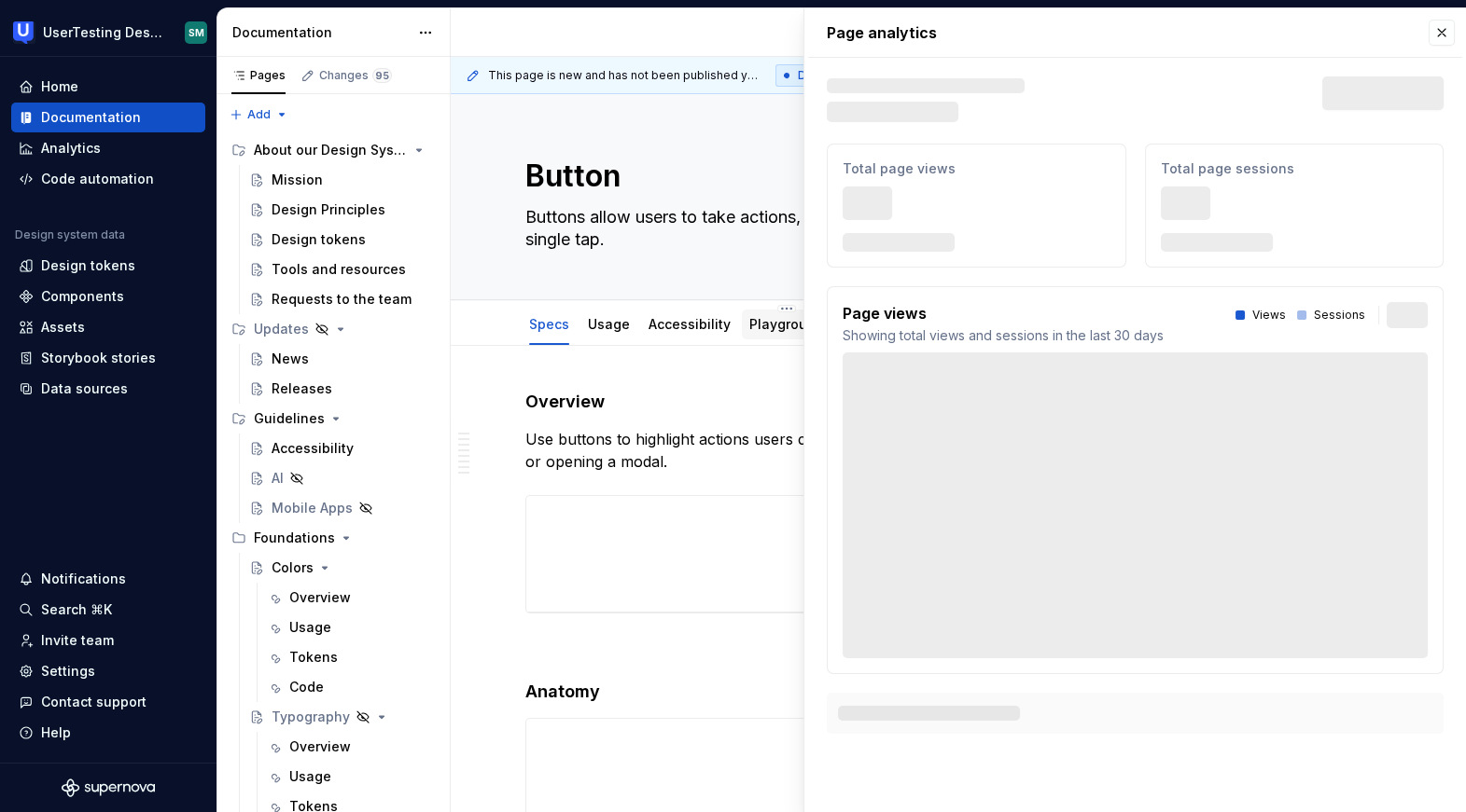
click at [769, 331] on link "Playground" at bounding box center [787, 324] width 75 height 16
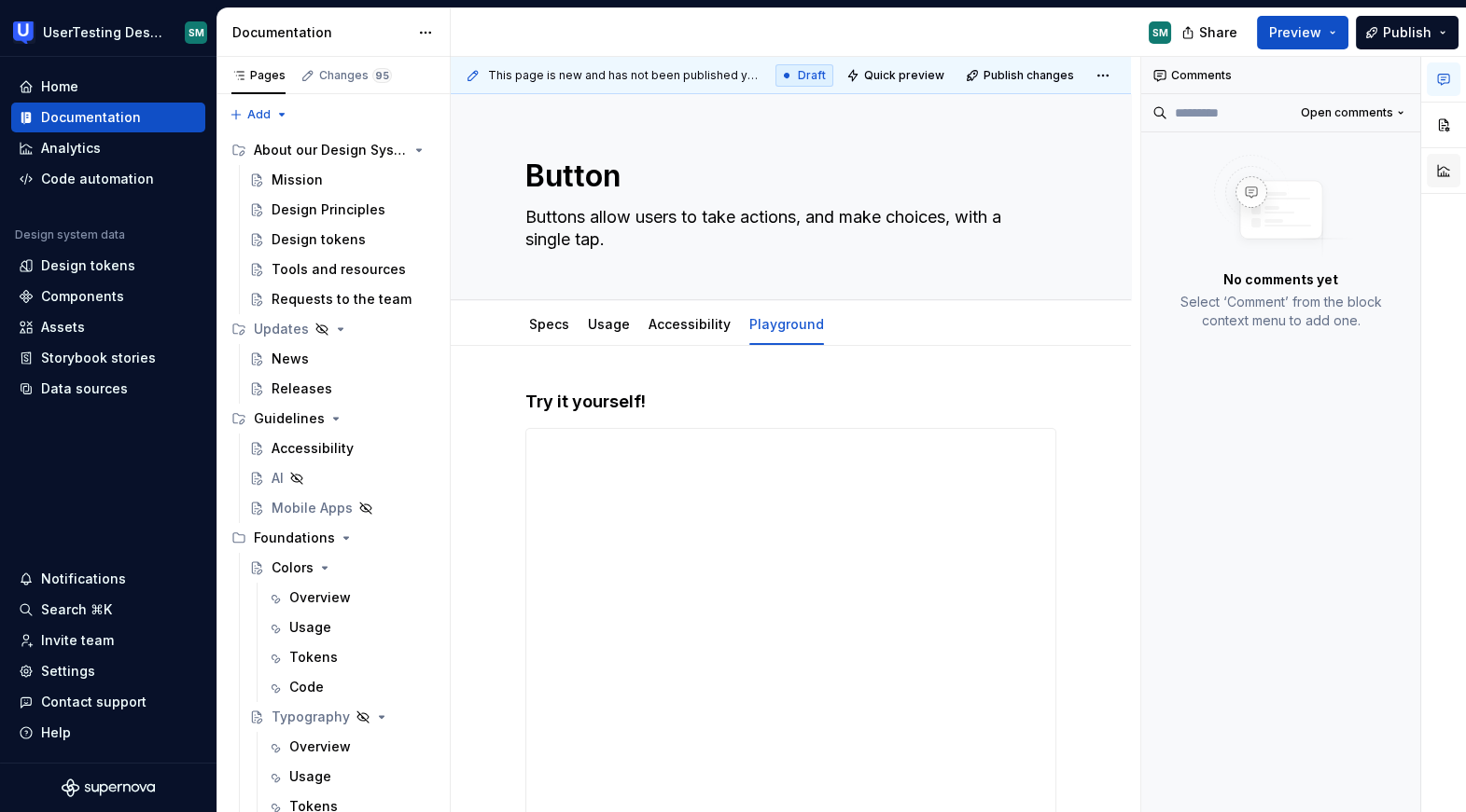
click at [1450, 165] on button "button" at bounding box center [1443, 170] width 33 height 33
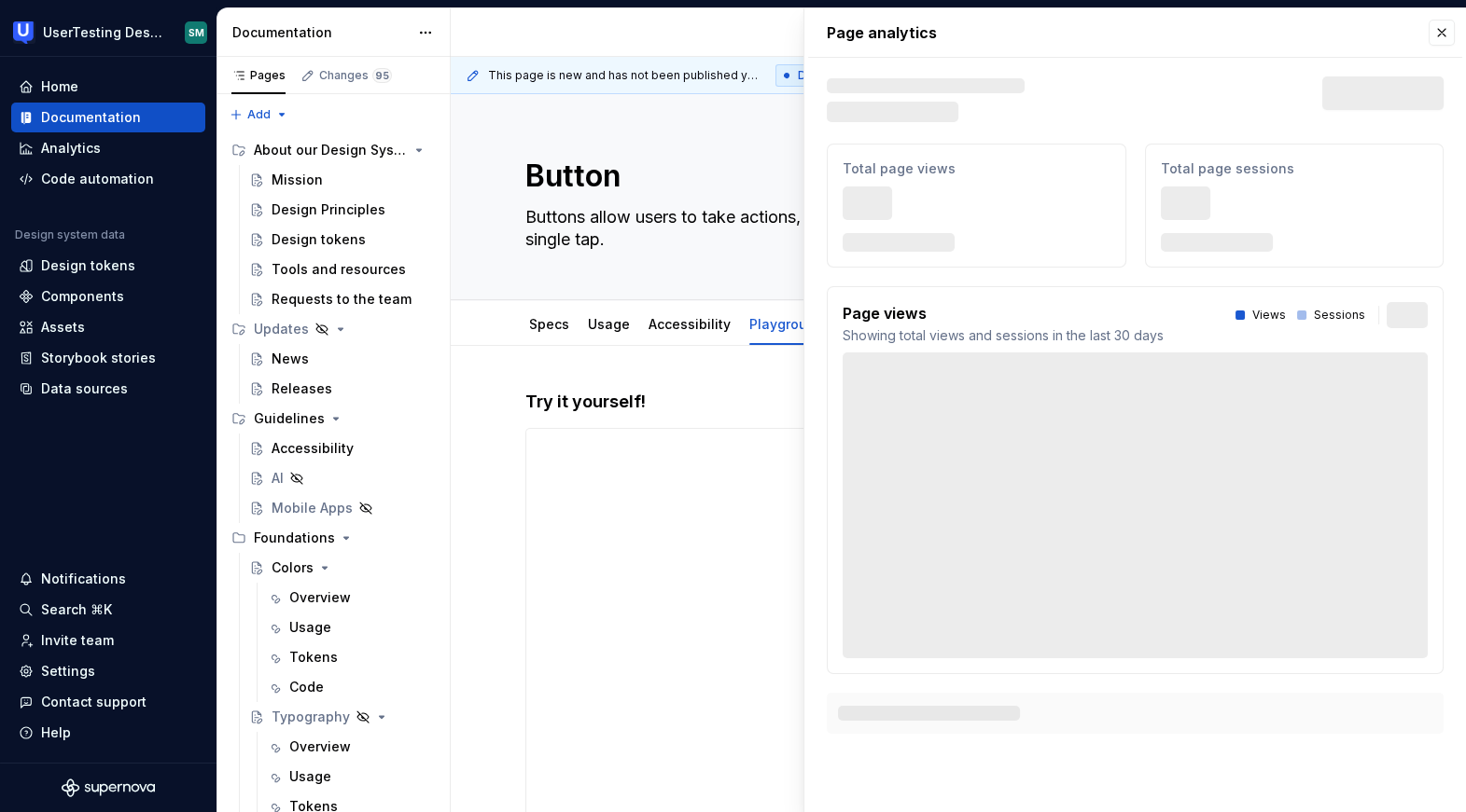
click at [1439, 45] on button "button" at bounding box center [1441, 32] width 26 height 26
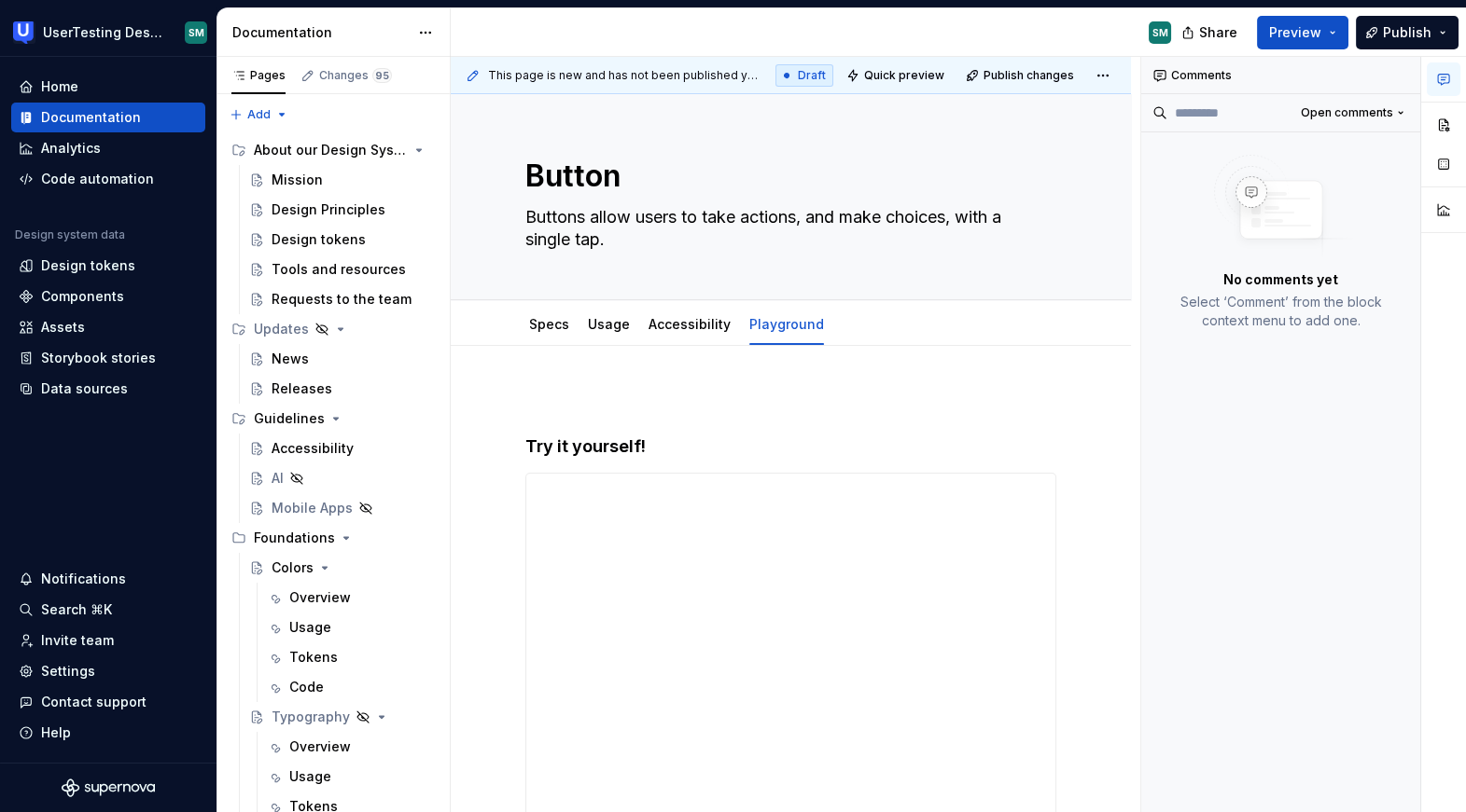
click at [1244, 507] on div "Comments Open comments No comments yet Select ‘Comment’ from the block context …" at bounding box center [1281, 436] width 280 height 757
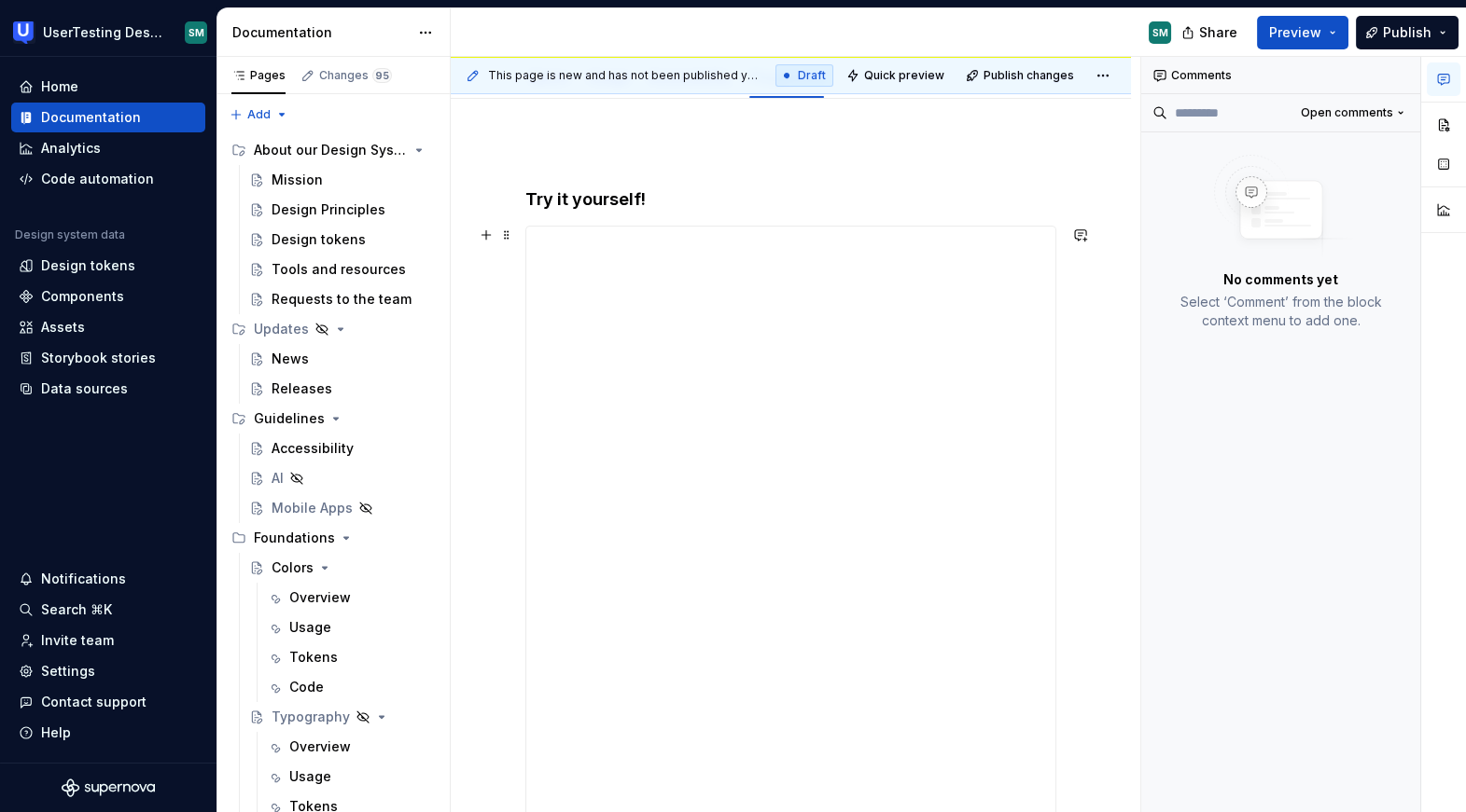
scroll to position [246, 0]
click at [1208, 38] on span "Share" at bounding box center [1218, 32] width 38 height 19
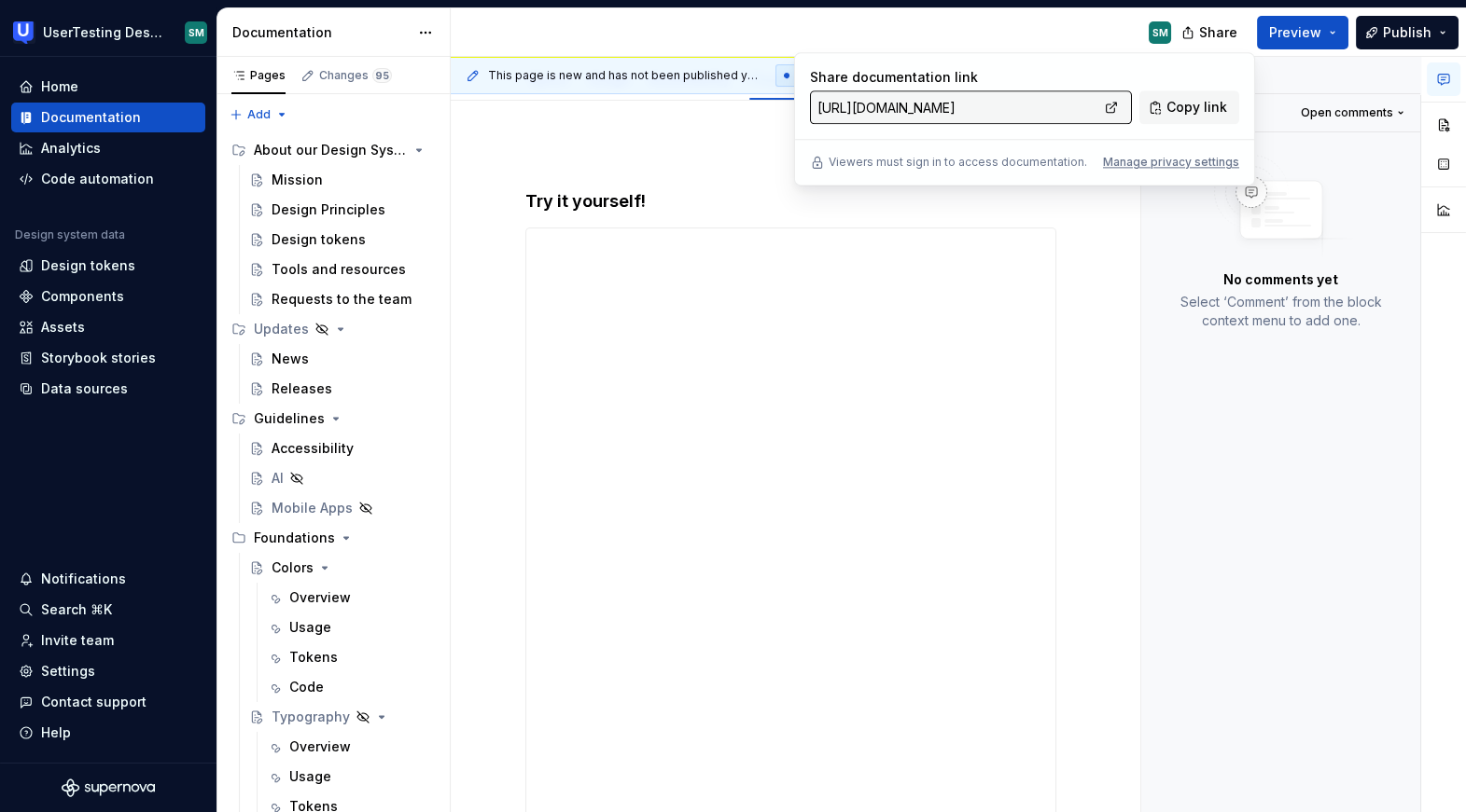
type textarea "*"
click at [1191, 167] on div "Manage privacy settings" at bounding box center [1171, 162] width 137 height 15
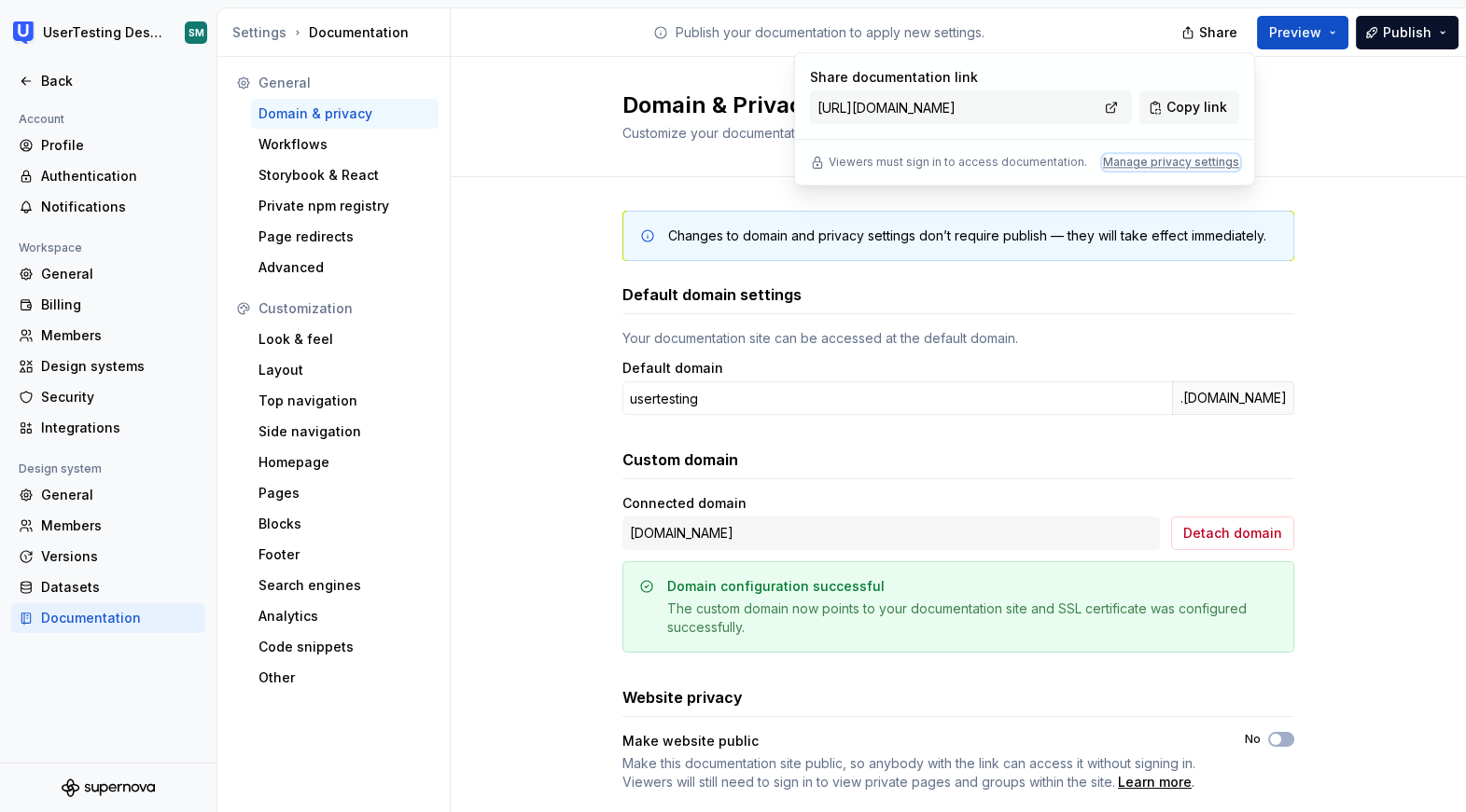
scroll to position [41, 0]
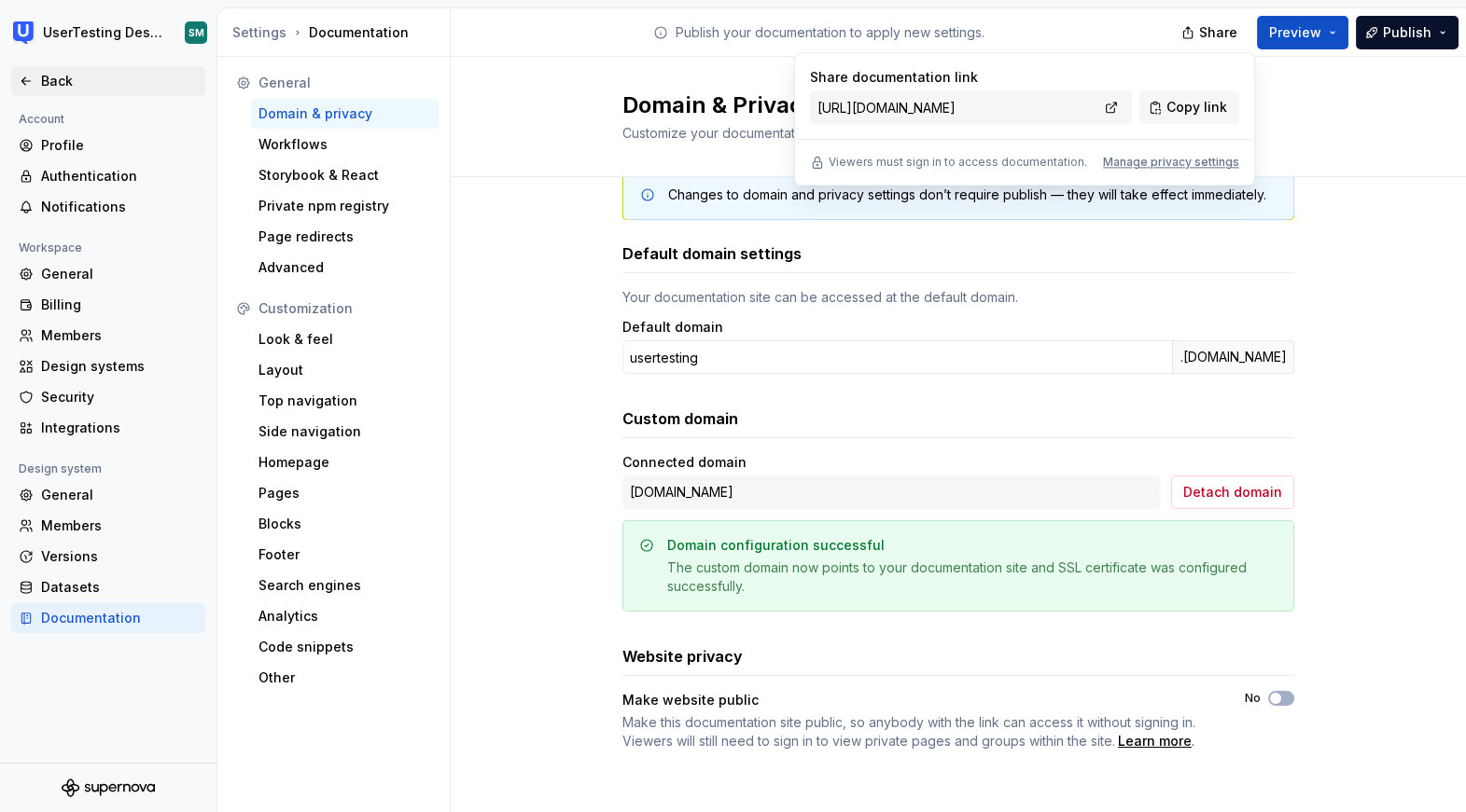
click at [31, 89] on div "Back" at bounding box center [108, 81] width 179 height 19
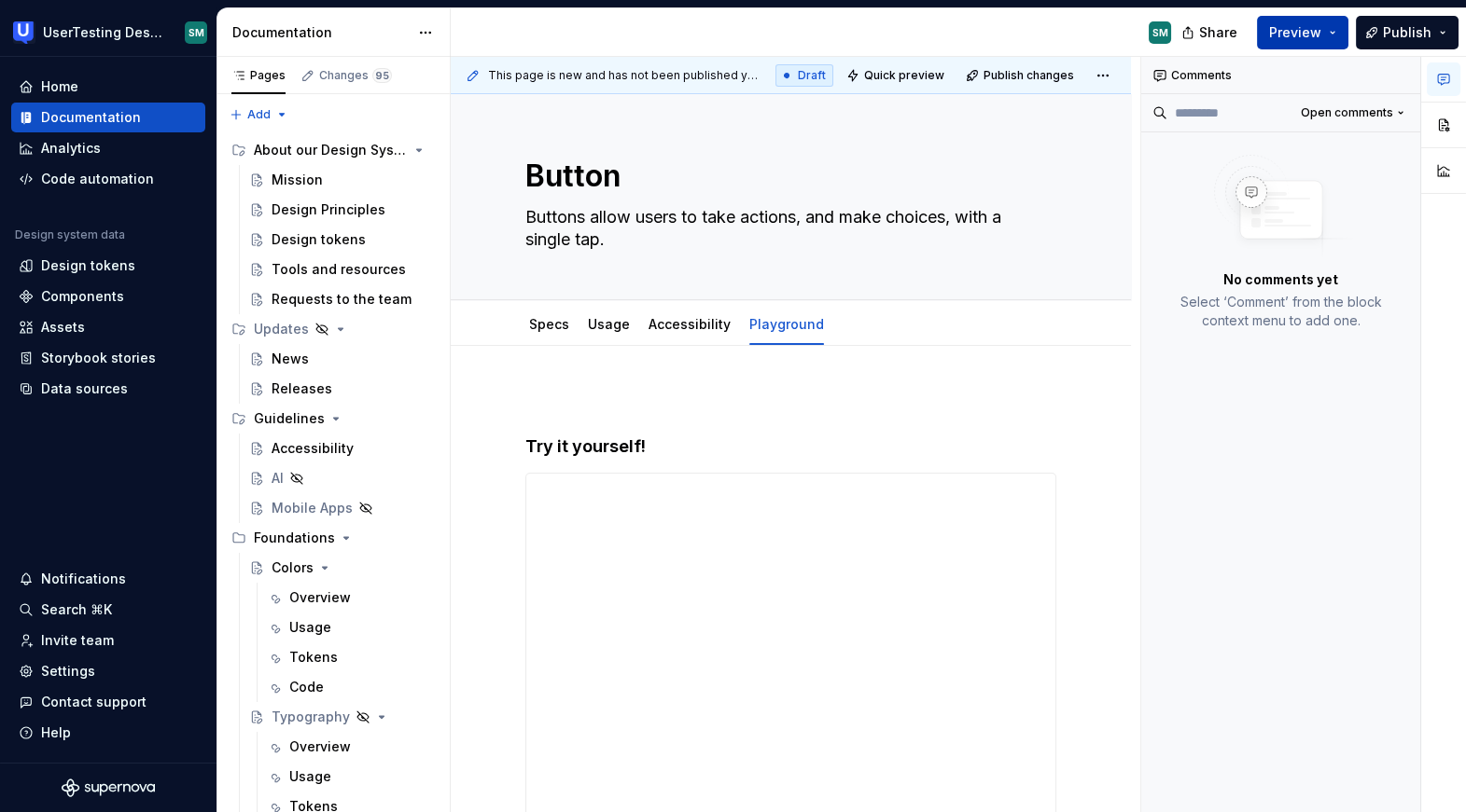
click at [1321, 24] on span "Preview" at bounding box center [1295, 32] width 53 height 19
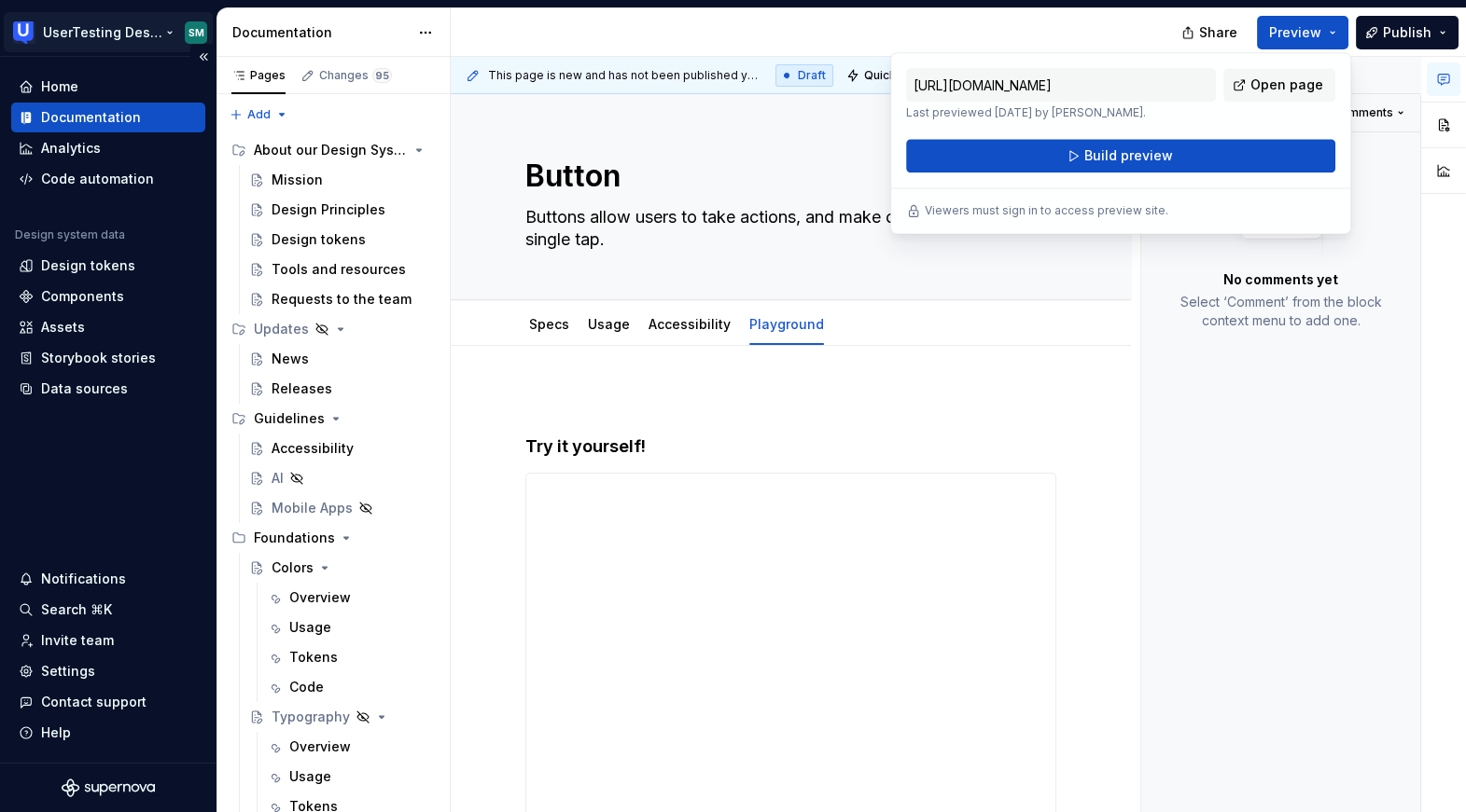
type textarea "*"
